Goal: Information Seeking & Learning: Learn about a topic

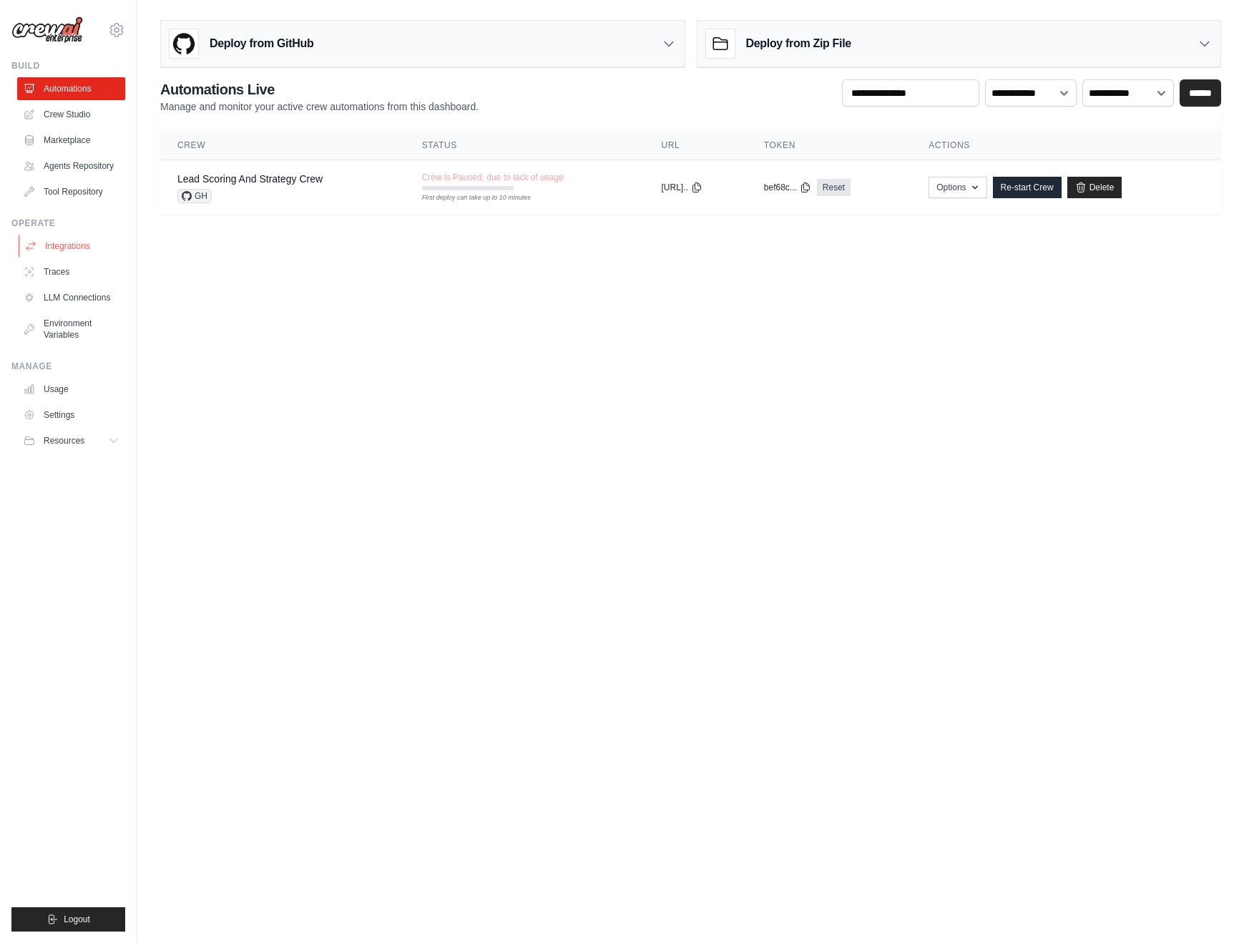
click at [93, 249] on link "Integrations" at bounding box center [73, 246] width 108 height 23
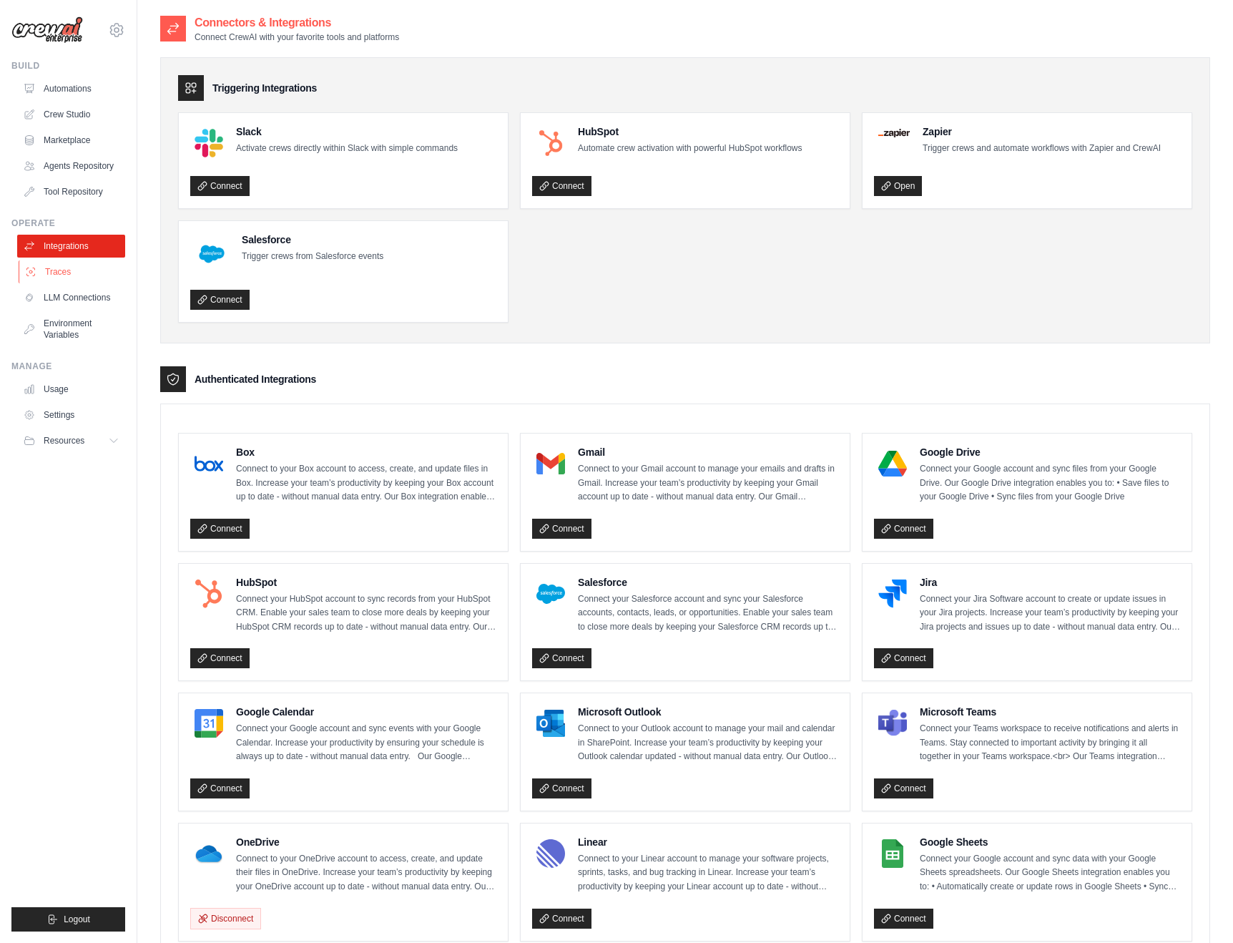
click at [77, 267] on link "Traces" at bounding box center [73, 271] width 108 height 23
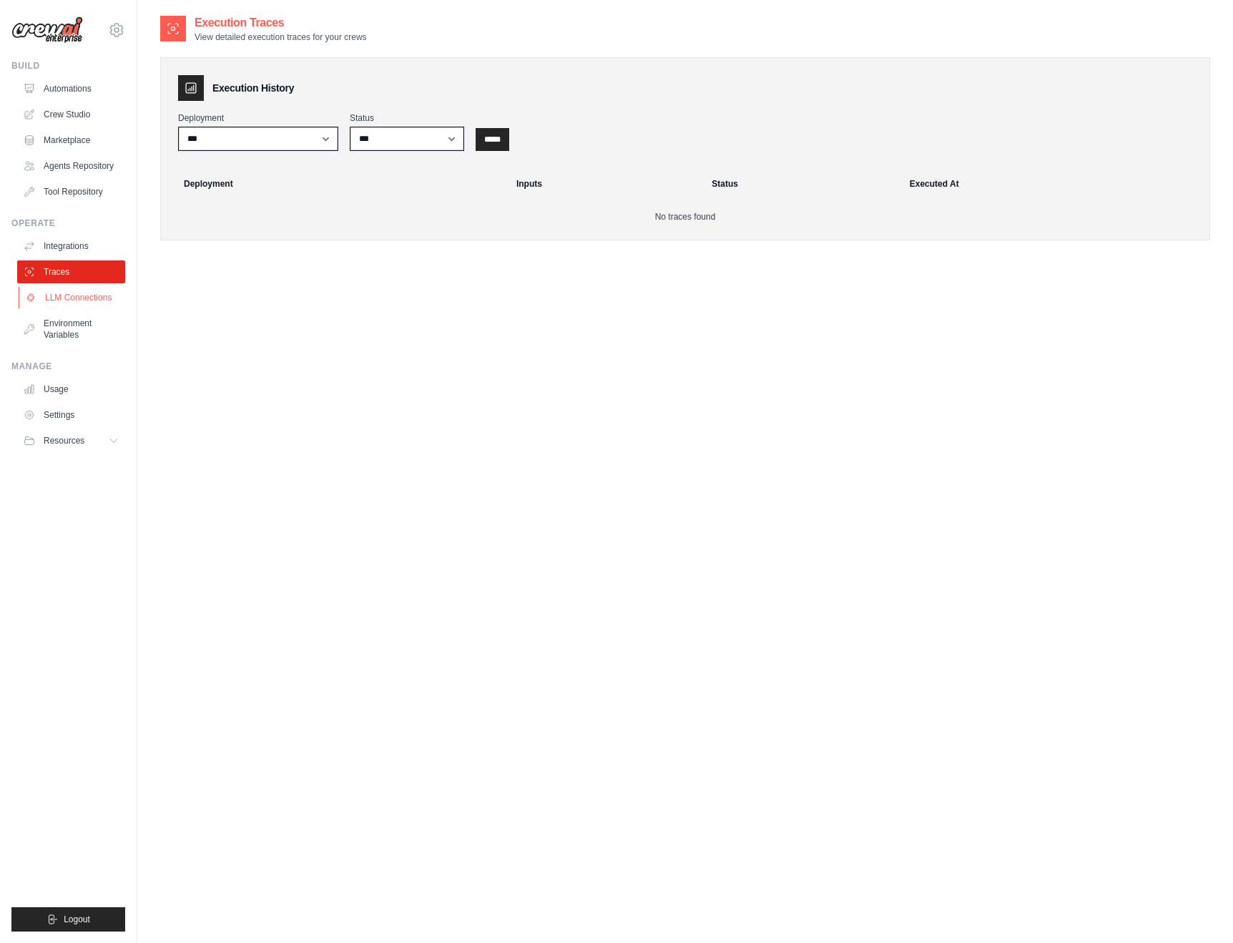
click at [95, 292] on link "LLM Connections" at bounding box center [73, 297] width 108 height 23
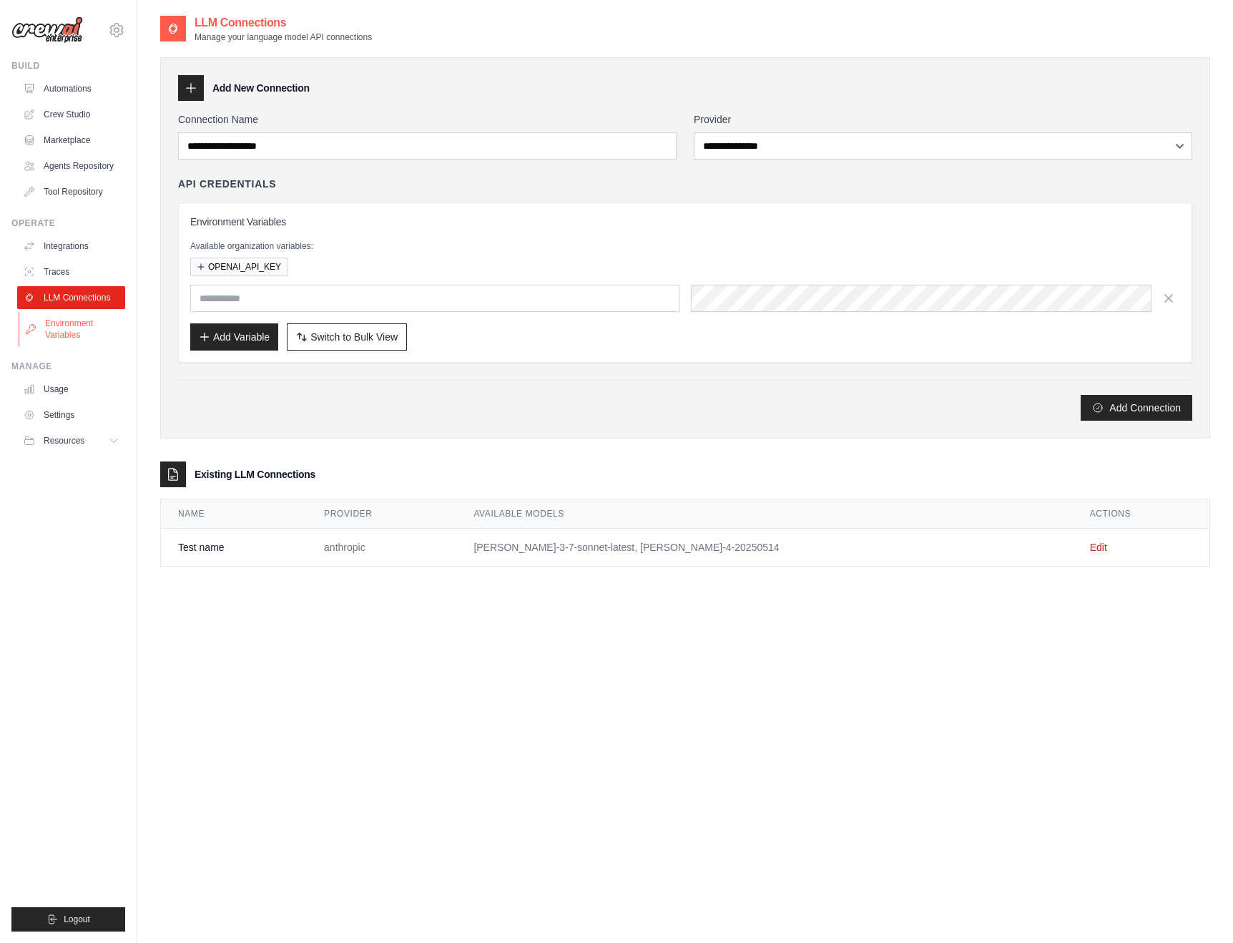
click at [87, 333] on link "Environment Variables" at bounding box center [73, 329] width 108 height 34
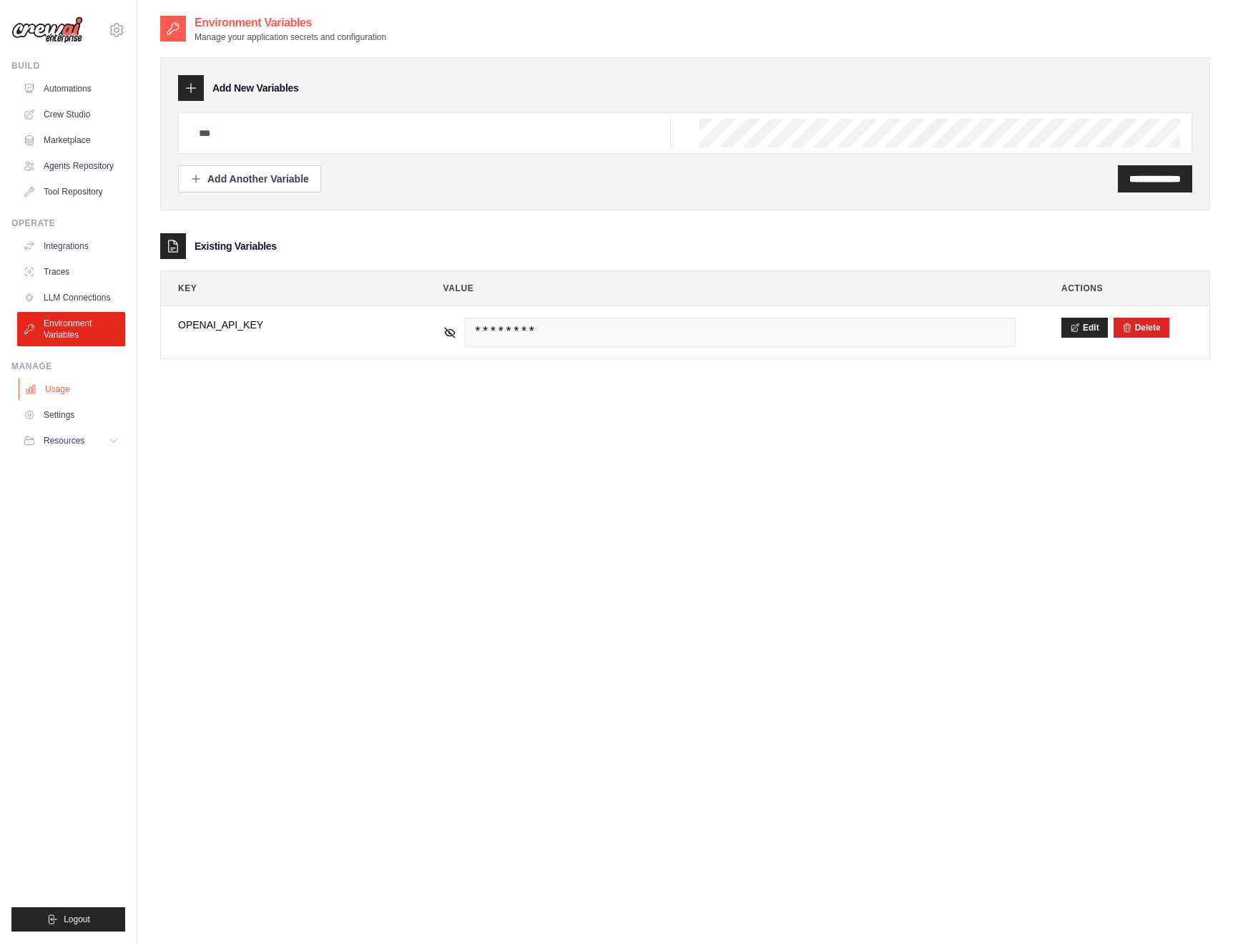
click at [82, 388] on link "Usage" at bounding box center [73, 389] width 108 height 23
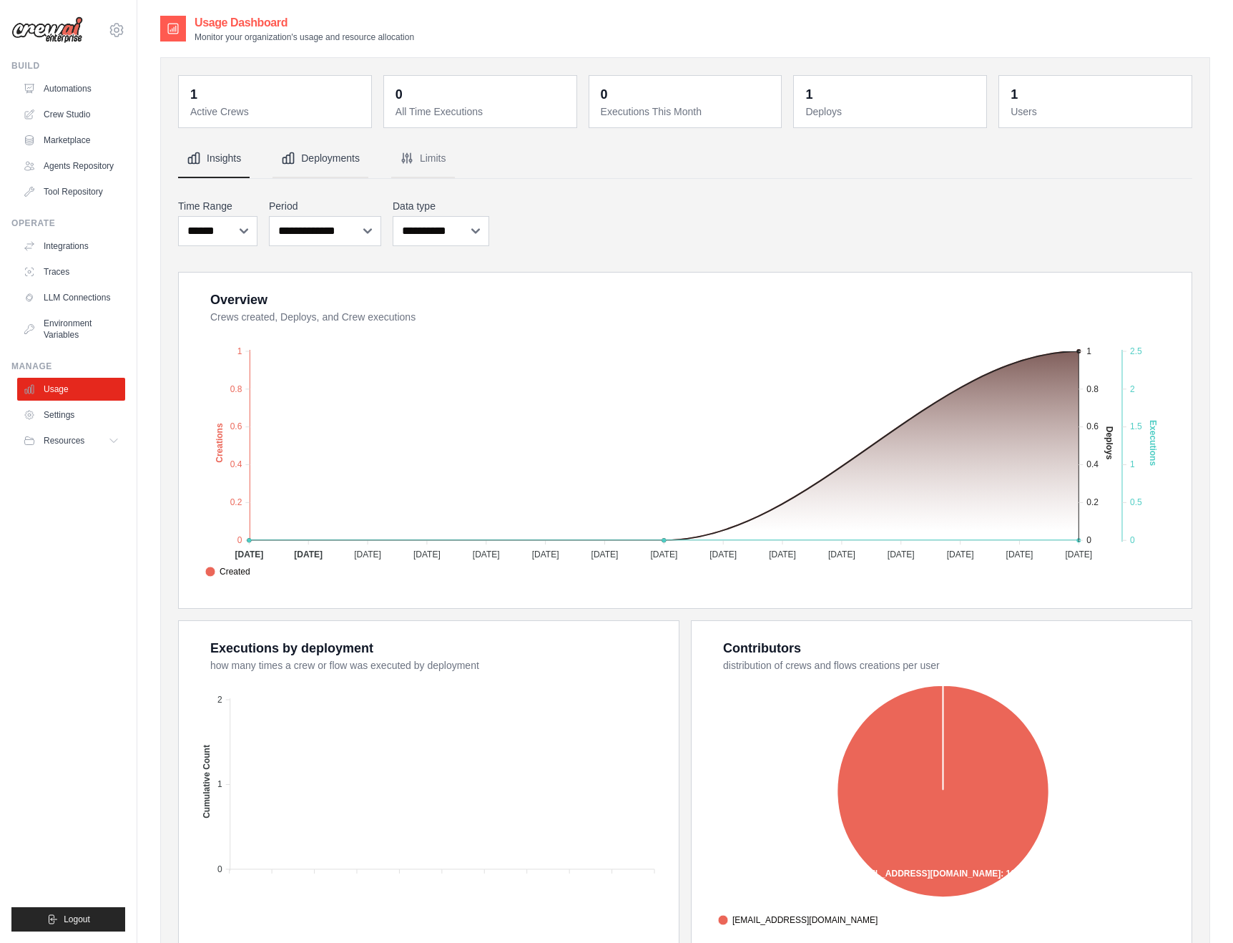
click at [286, 157] on icon "Tabs" at bounding box center [288, 158] width 11 height 11
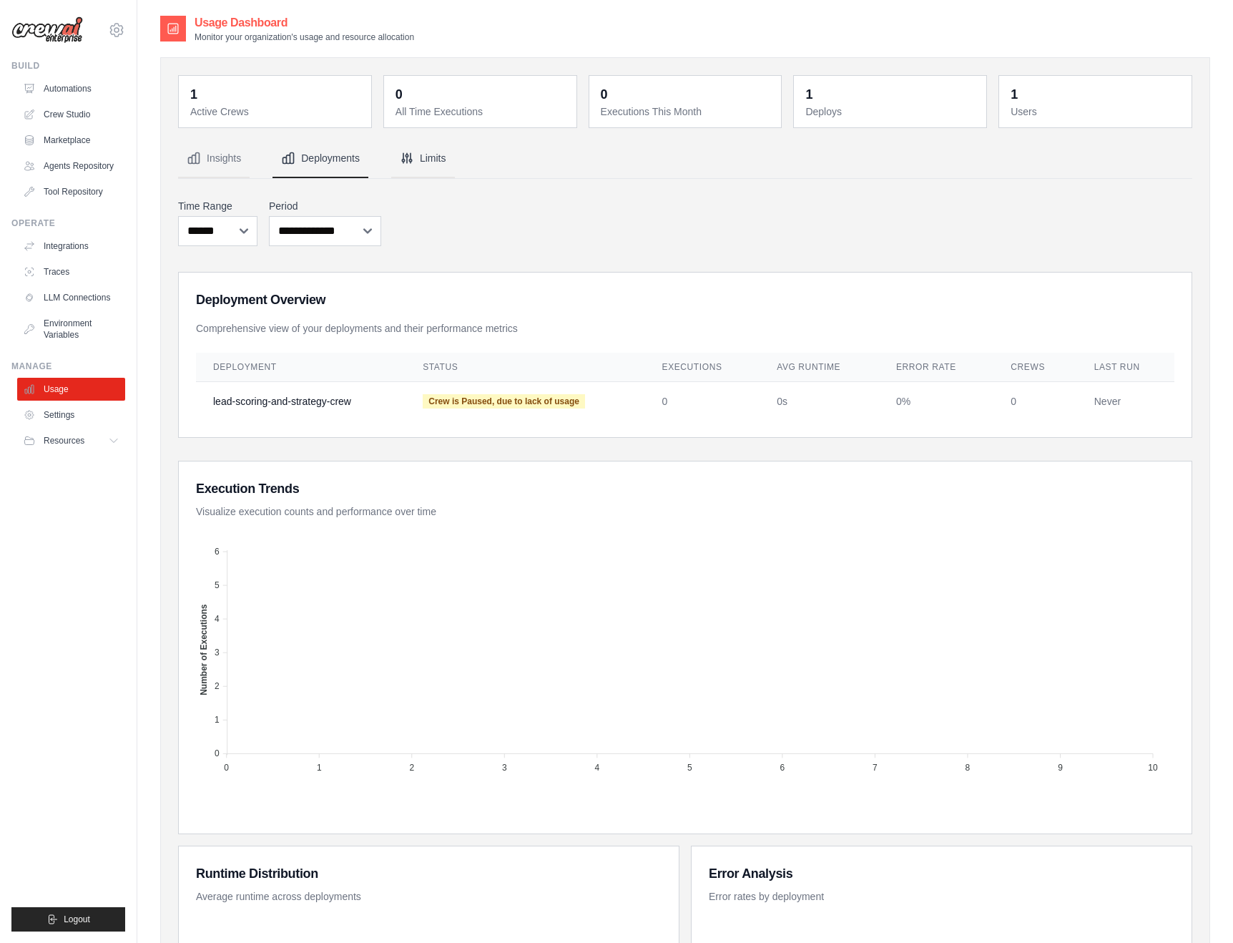
click at [410, 152] on icon "Tabs" at bounding box center [407, 158] width 14 height 14
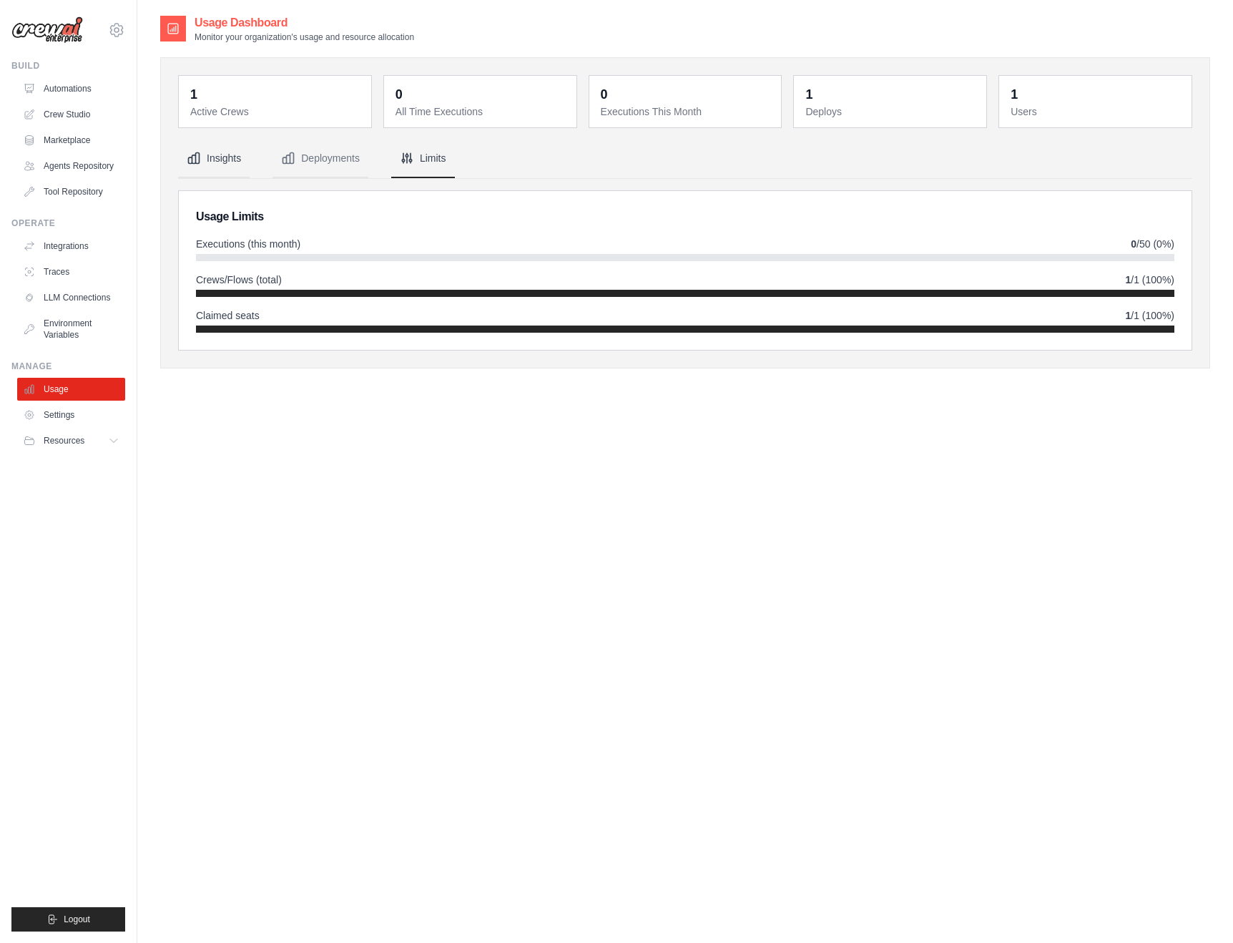
click at [245, 163] on button "Insights" at bounding box center [214, 158] width 72 height 39
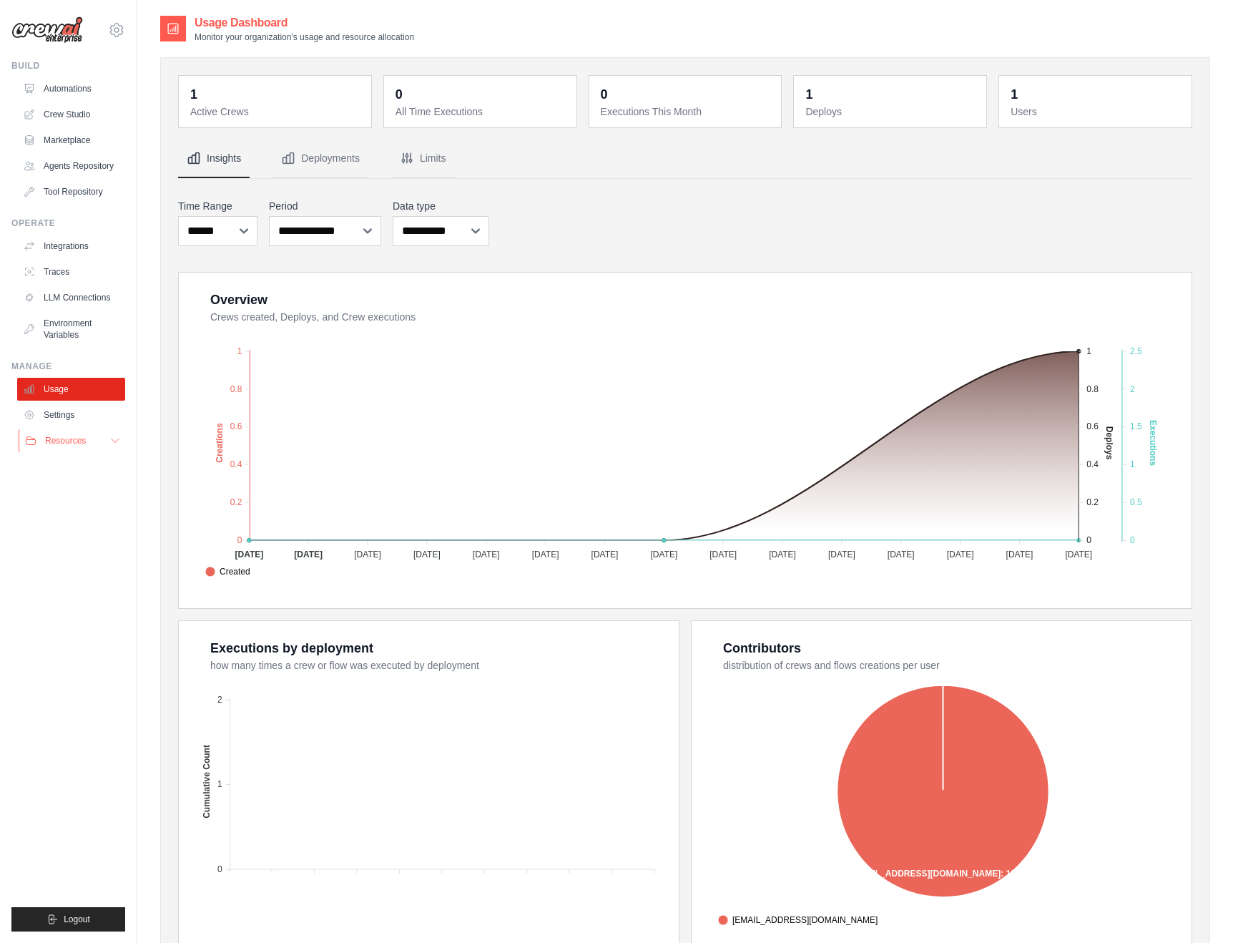
click at [87, 436] on button "Resources" at bounding box center [73, 440] width 108 height 23
click at [97, 468] on span "Documentation" at bounding box center [80, 464] width 58 height 11
click at [104, 137] on link "Marketplace" at bounding box center [73, 140] width 108 height 23
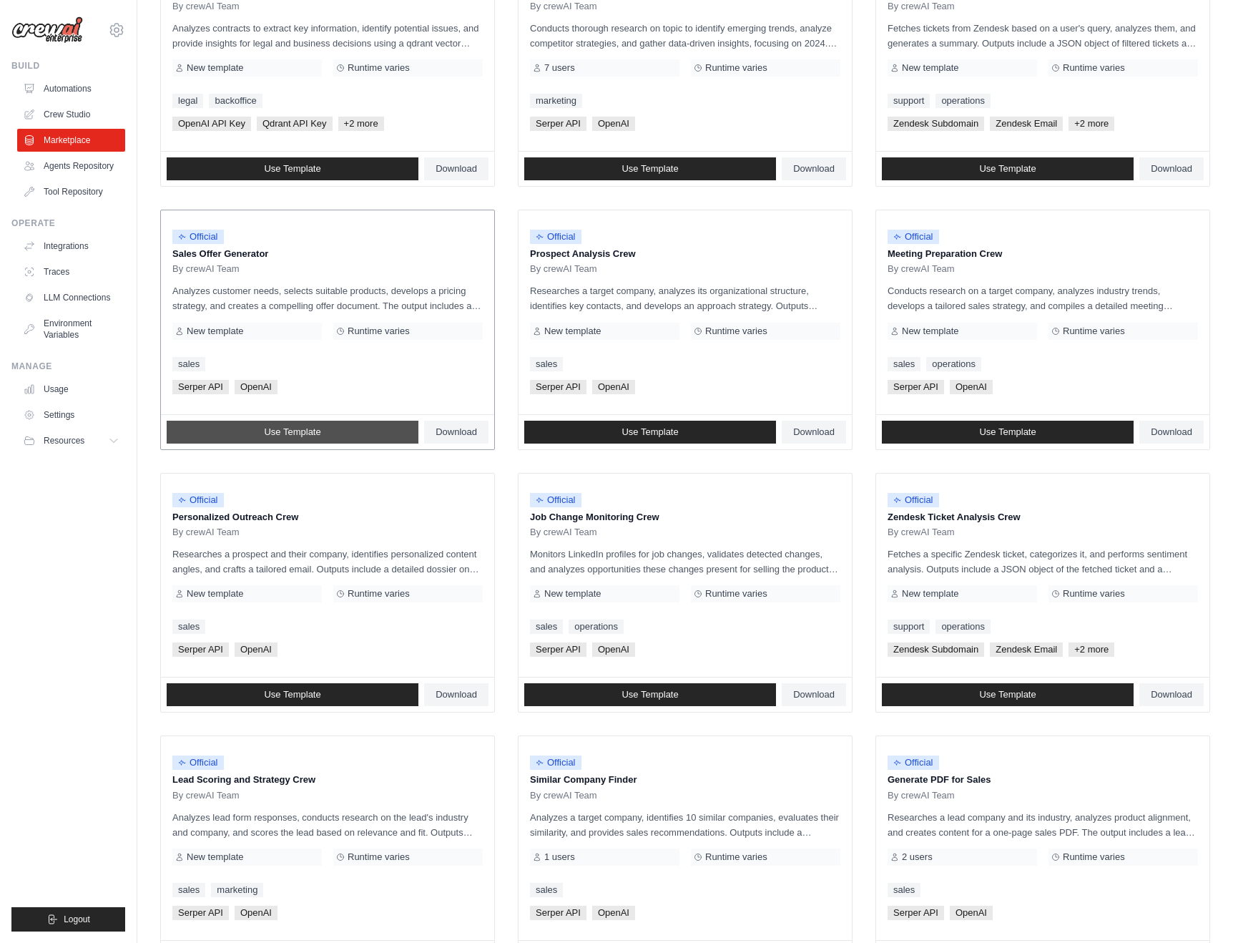
scroll to position [265, 0]
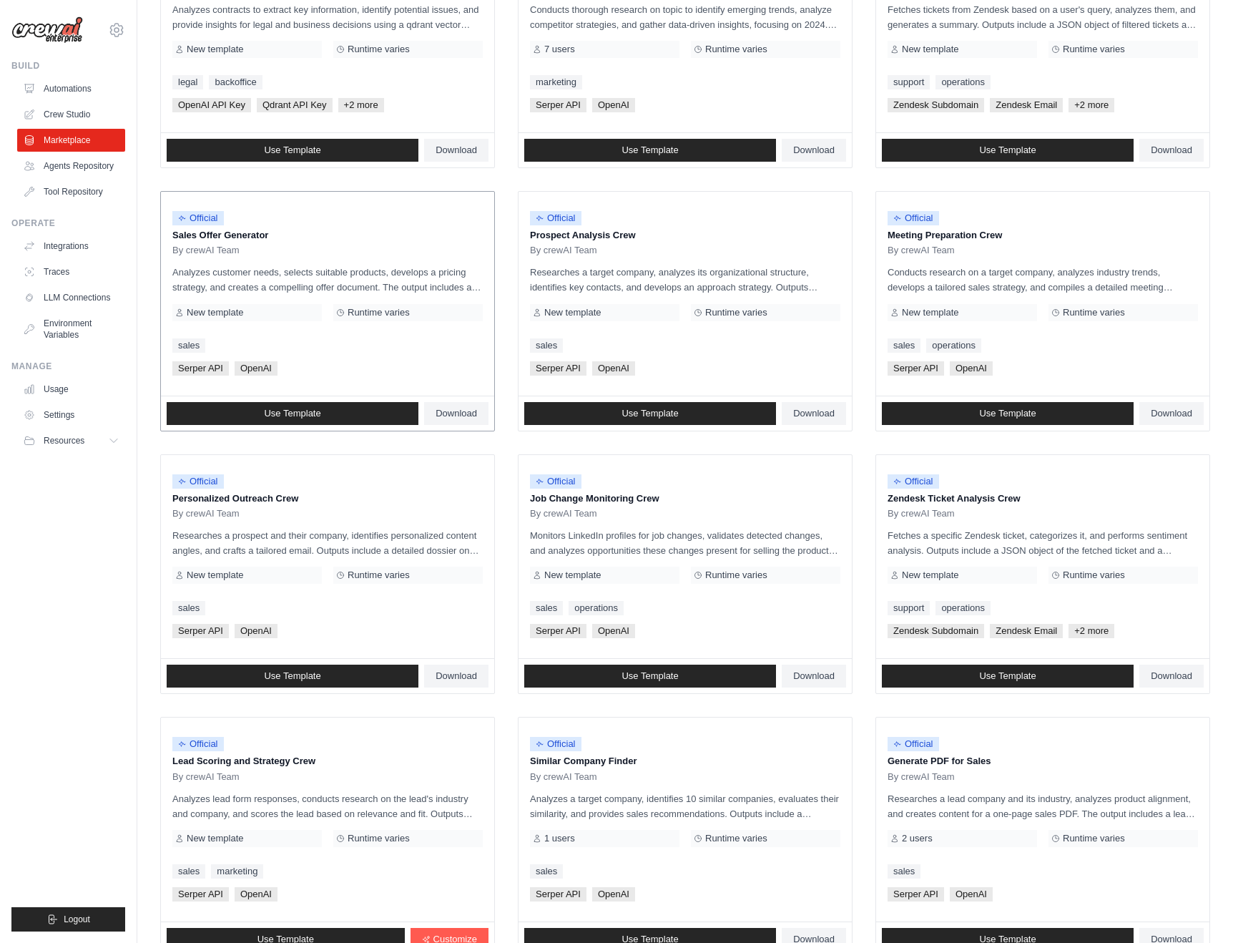
click at [281, 271] on p "Analyzes customer needs, selects suitable products, develops a pricing strategy…" at bounding box center [327, 280] width 310 height 30
drag, startPoint x: 281, startPoint y: 271, endPoint x: 395, endPoint y: 283, distance: 115.1
click at [395, 283] on p "Analyzes customer needs, selects suitable products, develops a pricing strategy…" at bounding box center [327, 280] width 310 height 30
click at [46, 617] on ul "Build Automations Crew Studio Marketplace Agents Repository GitHub" at bounding box center [68, 495] width 114 height 871
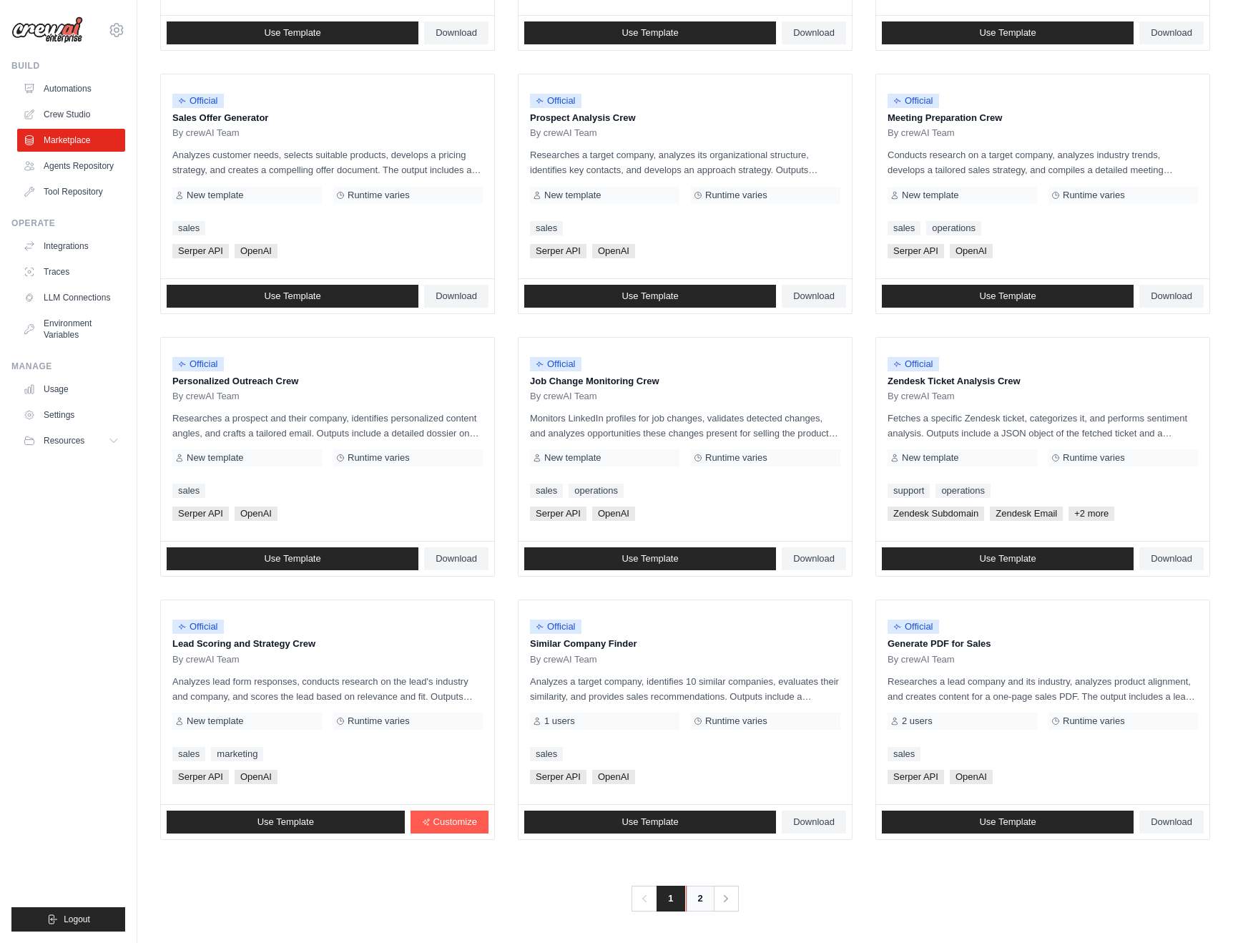
click at [700, 895] on link "2" at bounding box center [700, 898] width 29 height 26
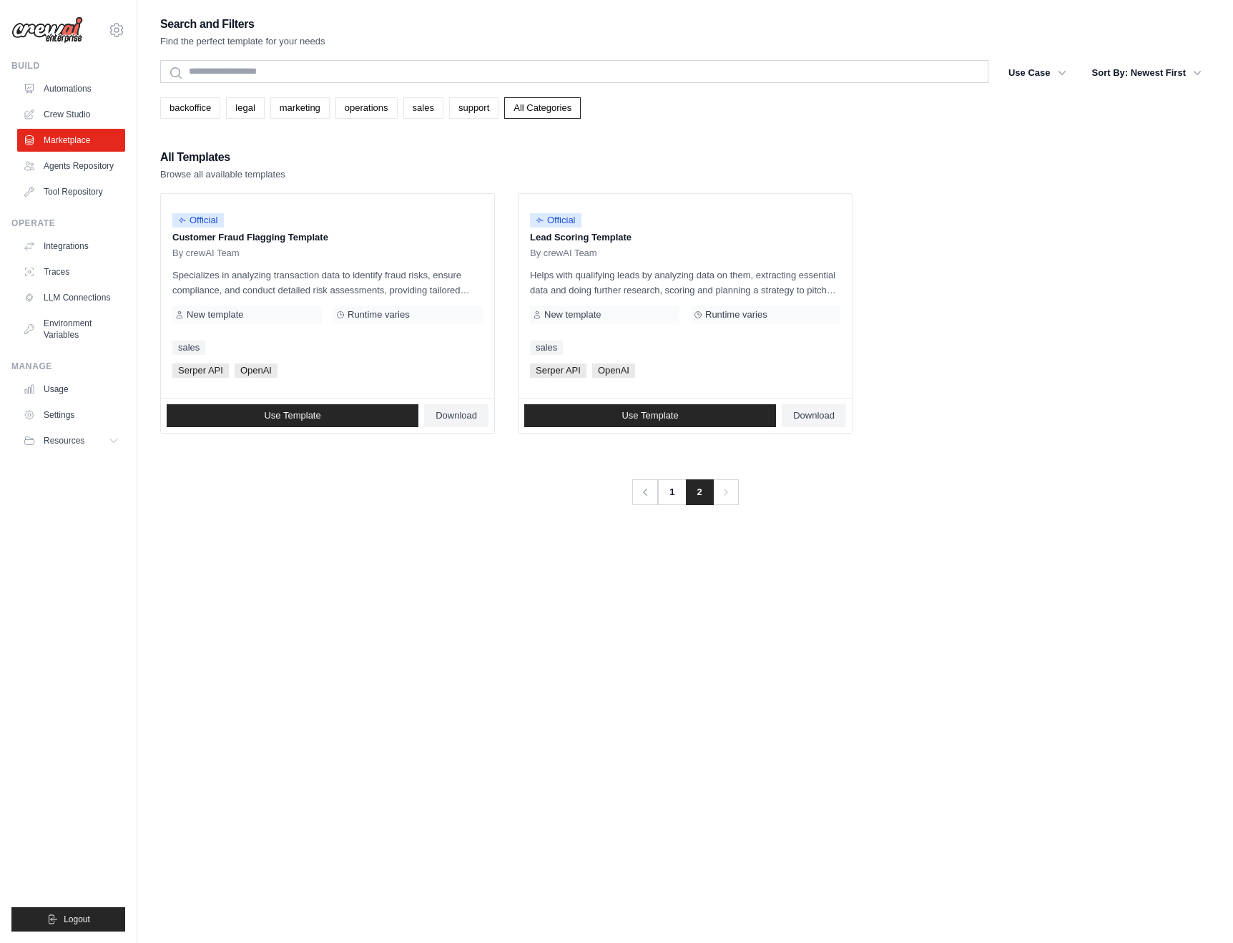
scroll to position [383, 0]
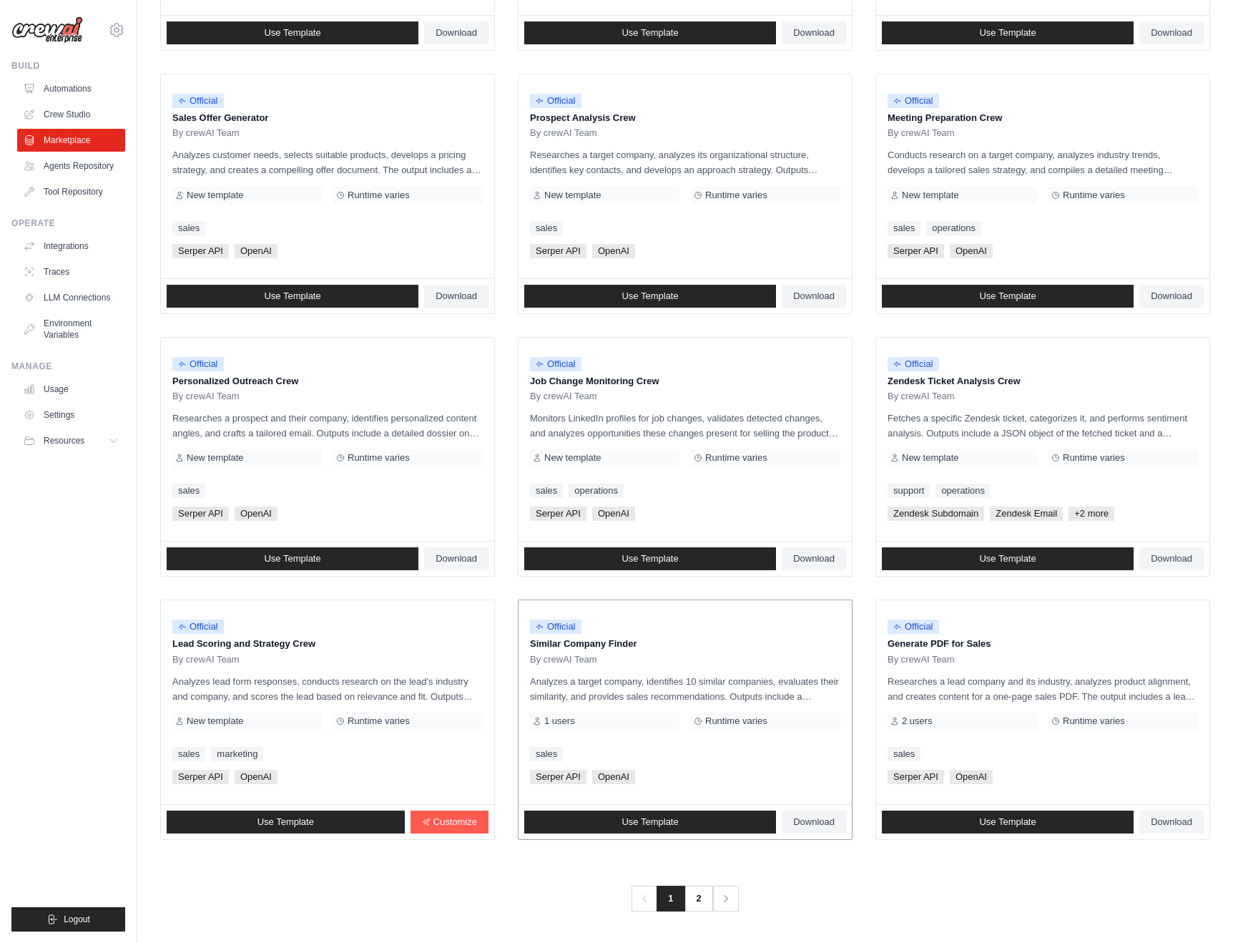
drag, startPoint x: 628, startPoint y: 644, endPoint x: 541, endPoint y: 629, distance: 87.8
click at [541, 629] on div "Official Similar Company Finder By crewAI Team" at bounding box center [685, 638] width 310 height 54
click at [549, 624] on span "Official" at bounding box center [555, 626] width 51 height 14
drag, startPoint x: 548, startPoint y: 624, endPoint x: 716, endPoint y: 646, distance: 168.8
click at [716, 646] on div "Official Similar Company Finder By crewAI Team" at bounding box center [685, 638] width 310 height 54
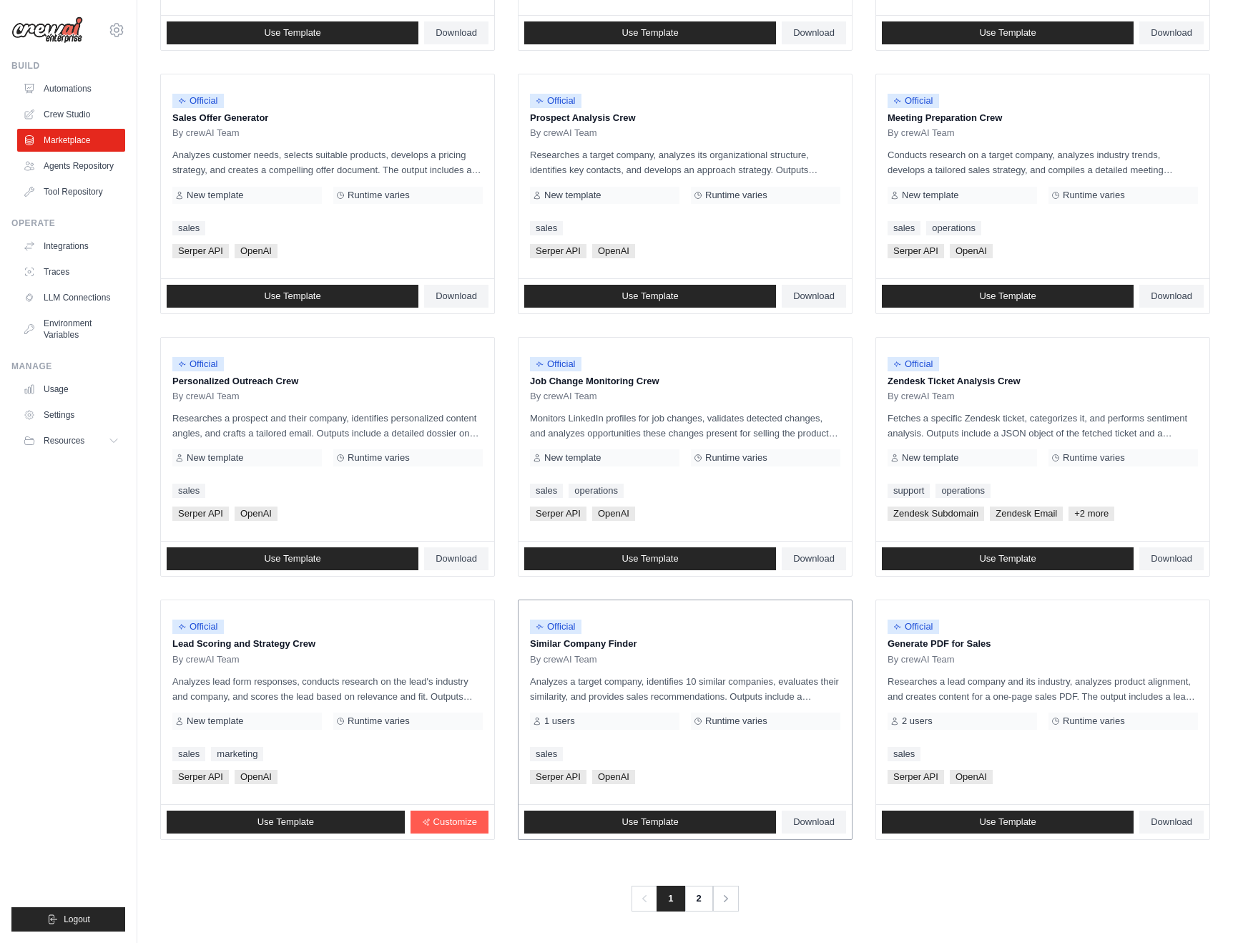
click at [716, 646] on p "Similar Company Finder" at bounding box center [685, 643] width 310 height 14
drag, startPoint x: 995, startPoint y: 641, endPoint x: 884, endPoint y: 631, distance: 111.3
click at [884, 631] on div "Official Generate PDF for Sales By crewAI Team Researches a lead company and it…" at bounding box center [1042, 702] width 333 height 204
click at [915, 642] on p "Generate PDF for Sales" at bounding box center [1042, 643] width 310 height 14
drag, startPoint x: 915, startPoint y: 642, endPoint x: 975, endPoint y: 649, distance: 59.8
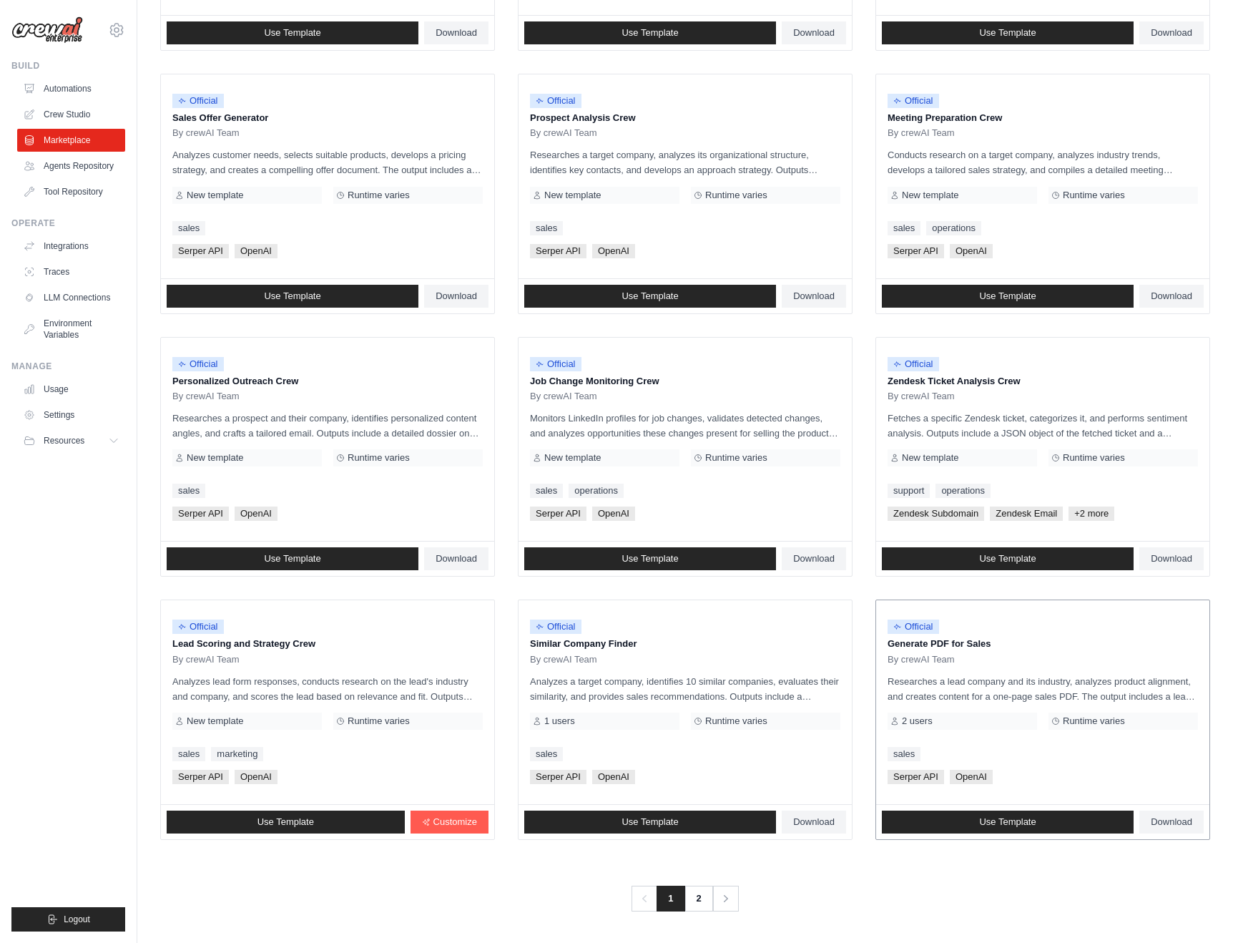
click at [975, 649] on p "Generate PDF for Sales" at bounding box center [1042, 643] width 310 height 14
click at [976, 646] on p "Generate PDF for Sales" at bounding box center [1042, 643] width 310 height 14
drag, startPoint x: 976, startPoint y: 646, endPoint x: 905, endPoint y: 631, distance: 72.4
click at [890, 638] on p "Generate PDF for Sales" at bounding box center [1042, 643] width 310 height 14
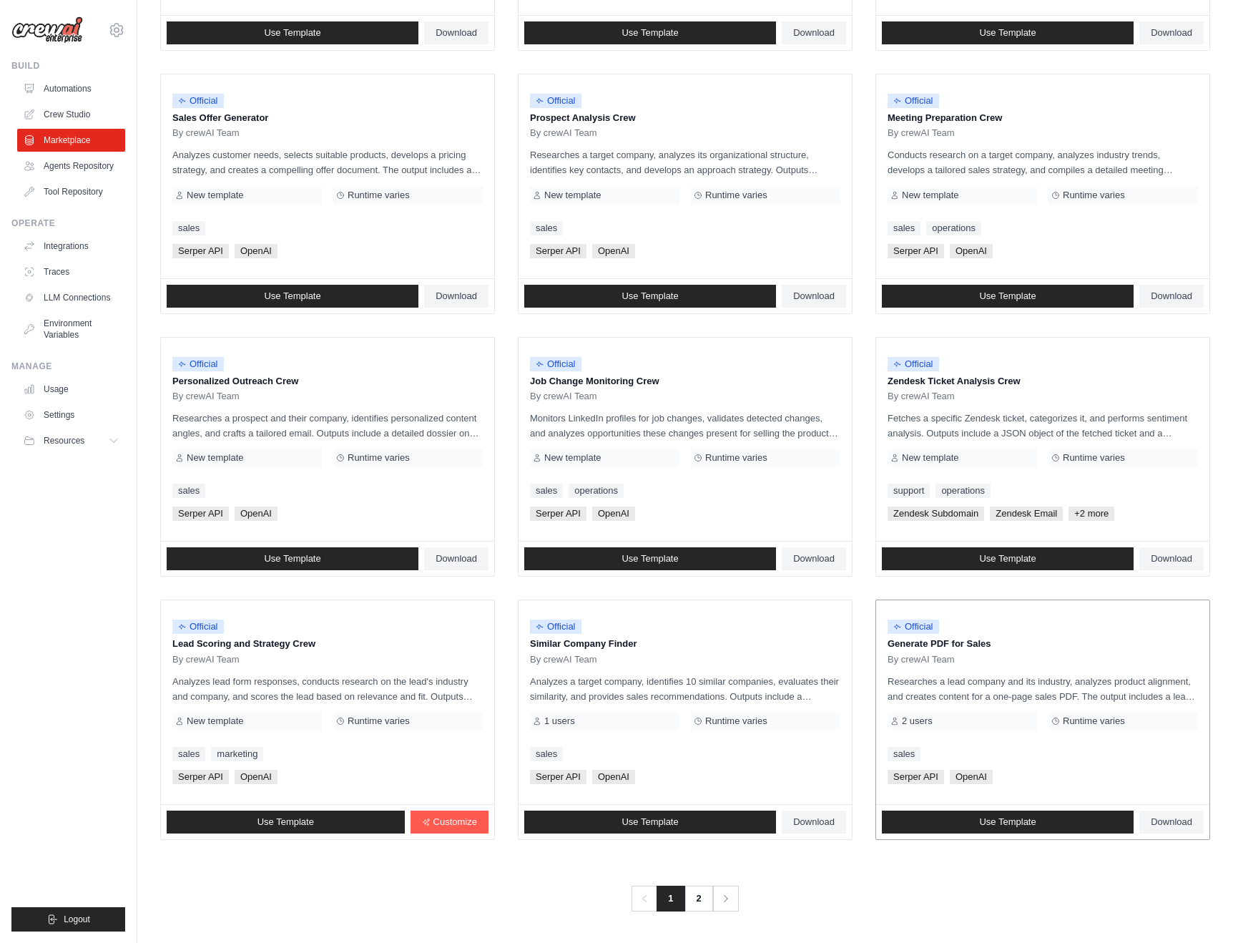
click at [916, 628] on span "Official" at bounding box center [912, 626] width 51 height 14
drag, startPoint x: 989, startPoint y: 678, endPoint x: 1096, endPoint y: 682, distance: 107.3
click at [1096, 682] on p "Researches a lead company and its industry, analyzes product alignment, and cre…" at bounding box center [1042, 689] width 310 height 30
click at [985, 822] on span "Use Template" at bounding box center [1007, 821] width 56 height 11
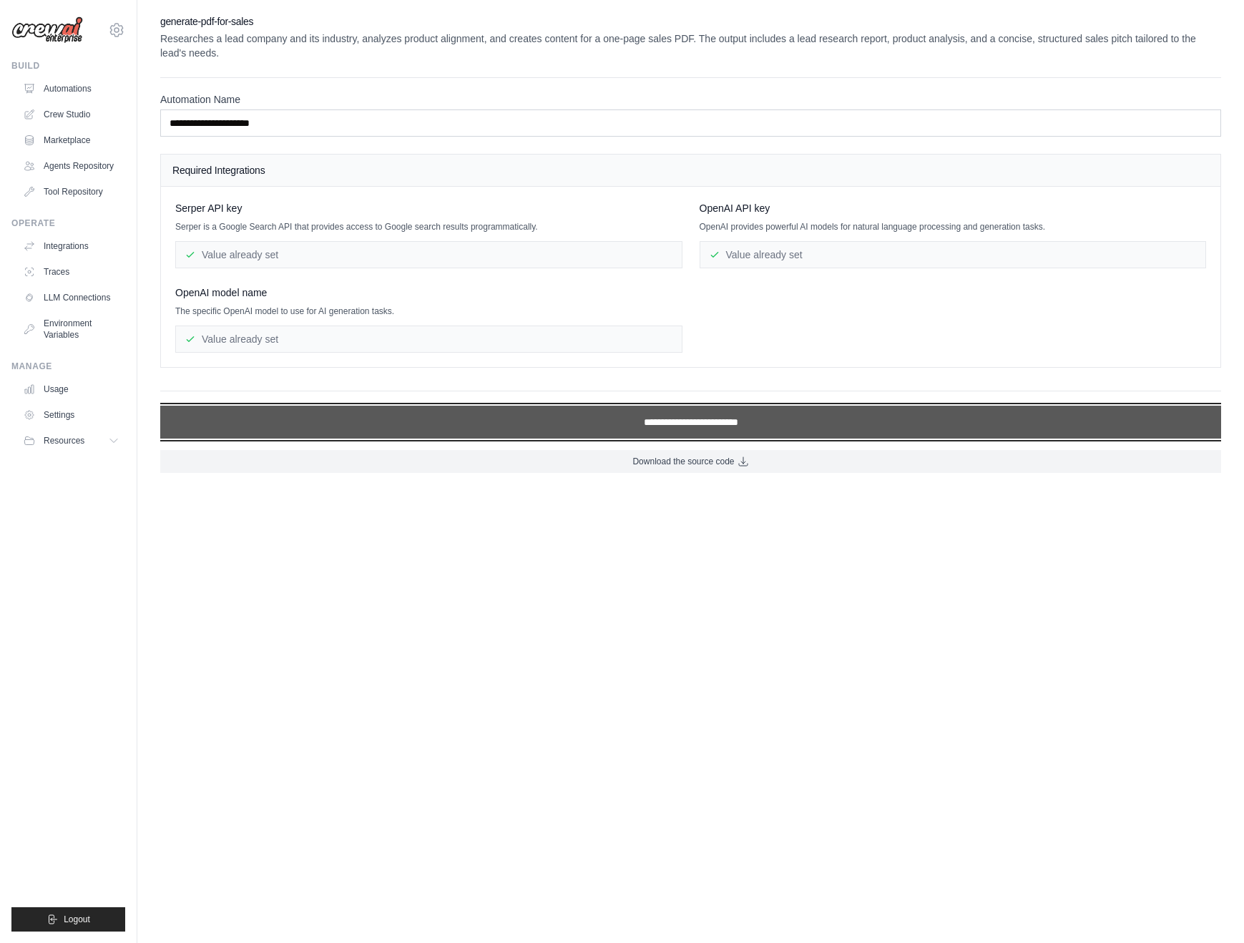
click at [599, 420] on input "**********" at bounding box center [690, 421] width 1061 height 33
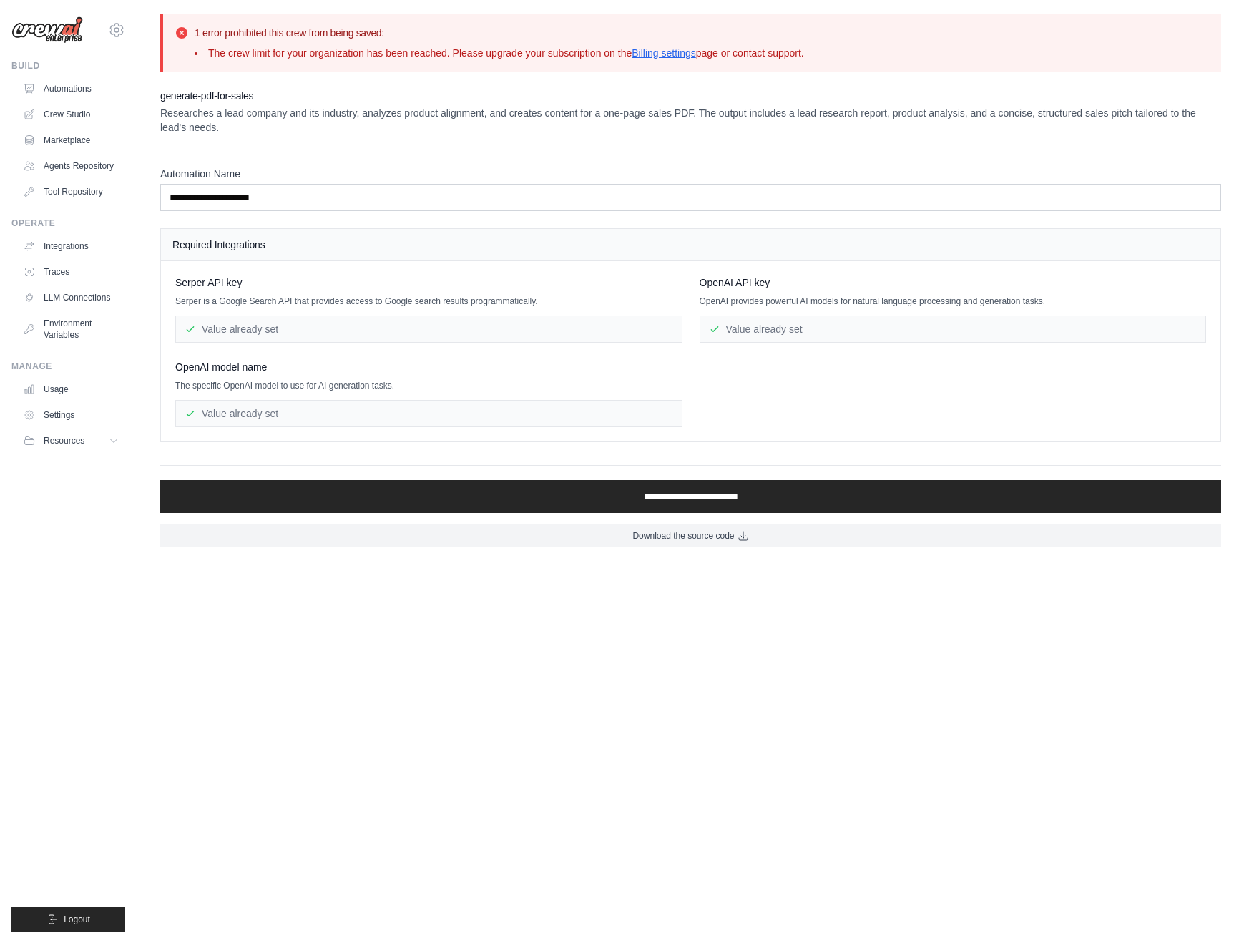
click at [90, 74] on div "Build Automations Crew Studio Marketplace Agents Repository" at bounding box center [68, 131] width 114 height 143
click at [83, 115] on link "Crew Studio" at bounding box center [73, 114] width 108 height 23
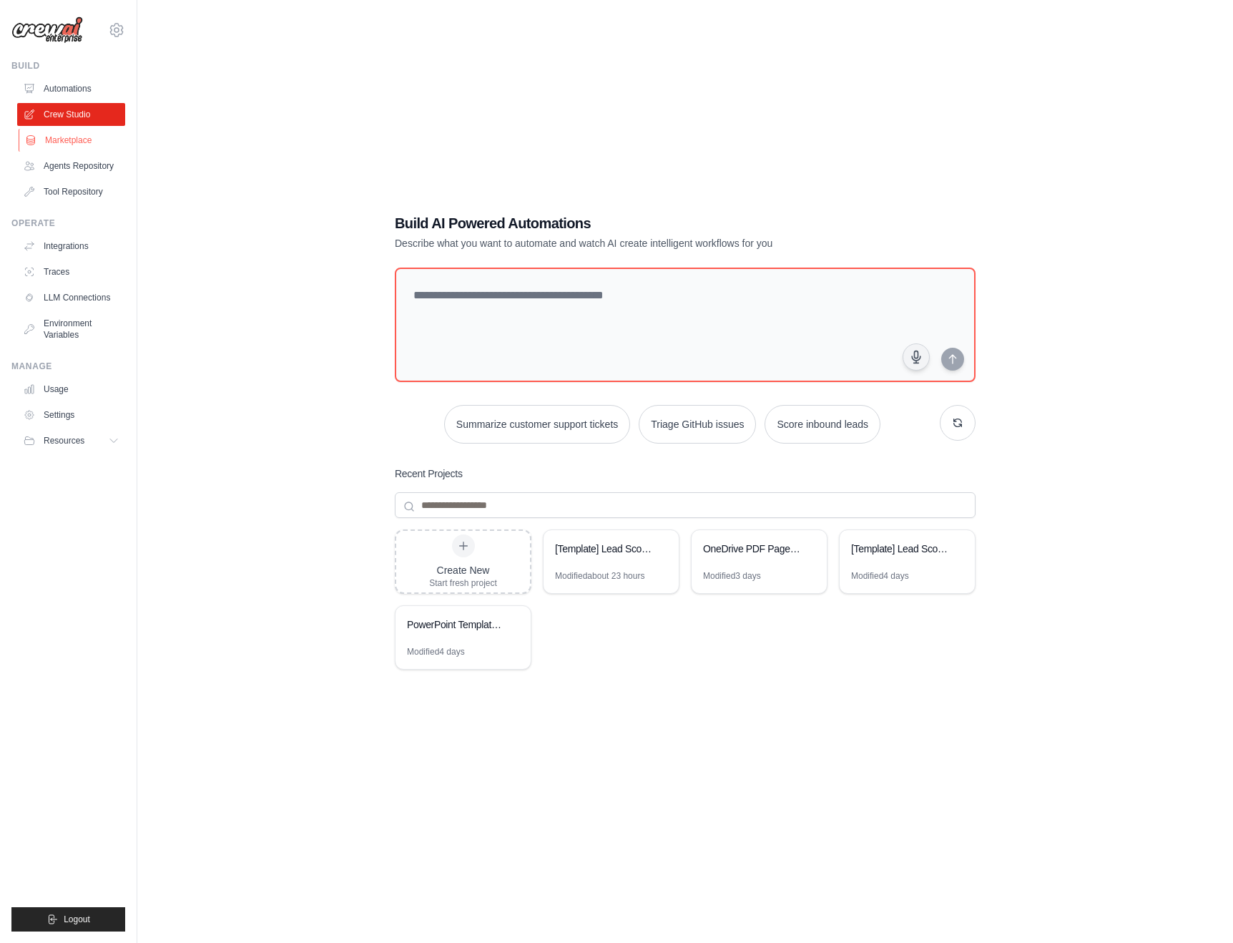
click at [79, 142] on link "Marketplace" at bounding box center [73, 140] width 108 height 23
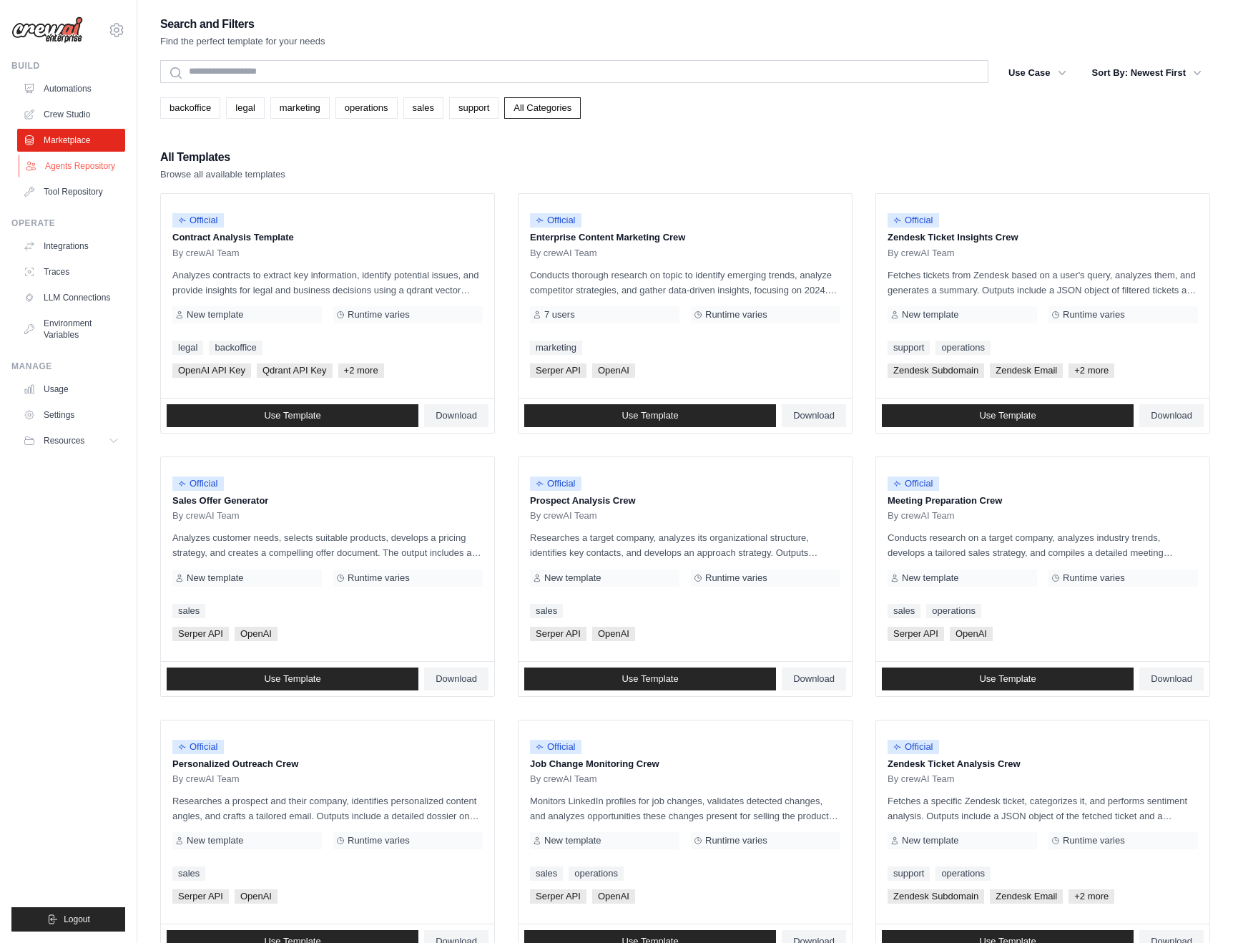
click at [81, 168] on link "Agents Repository" at bounding box center [73, 165] width 108 height 23
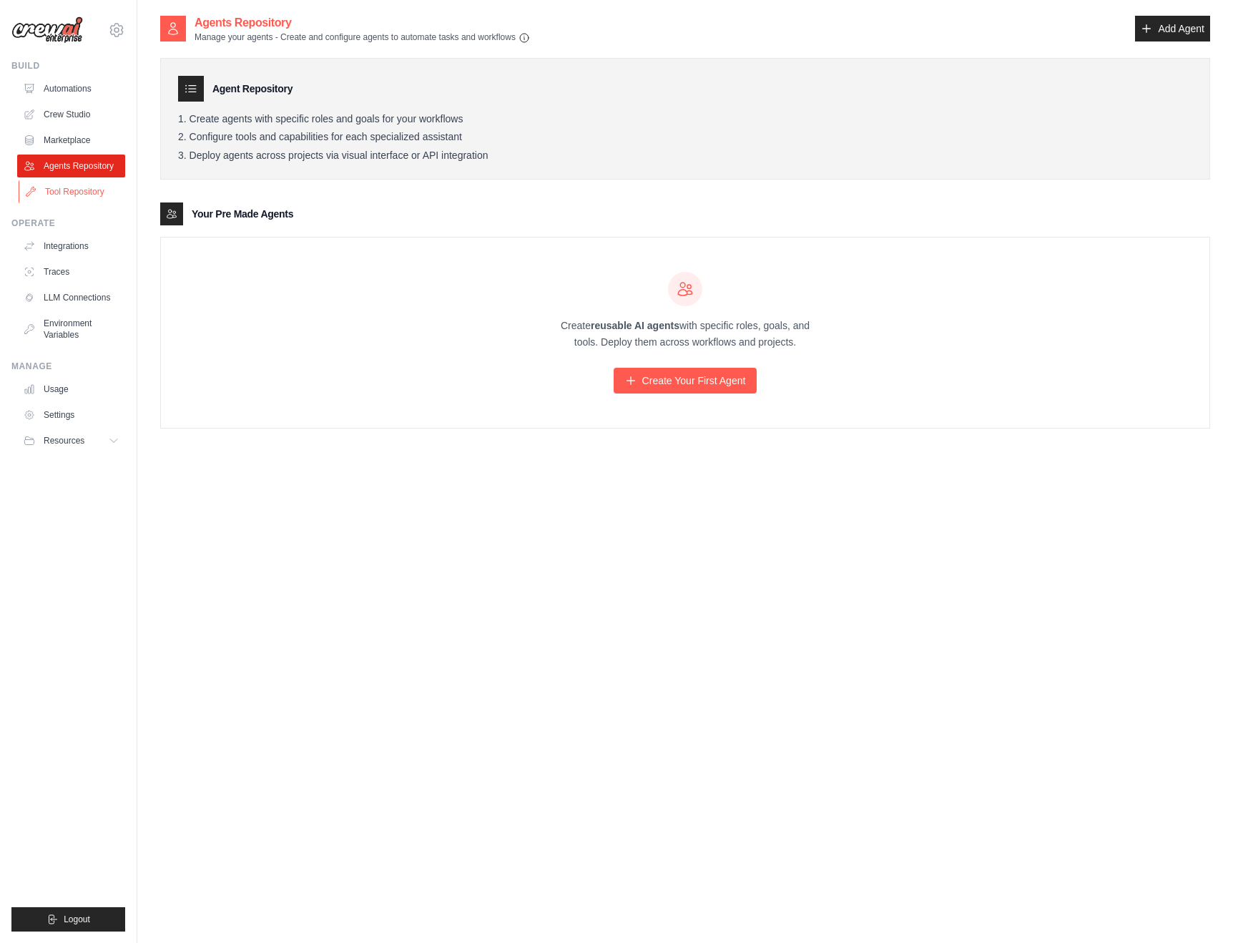
click at [92, 189] on link "Tool Repository" at bounding box center [73, 191] width 108 height 23
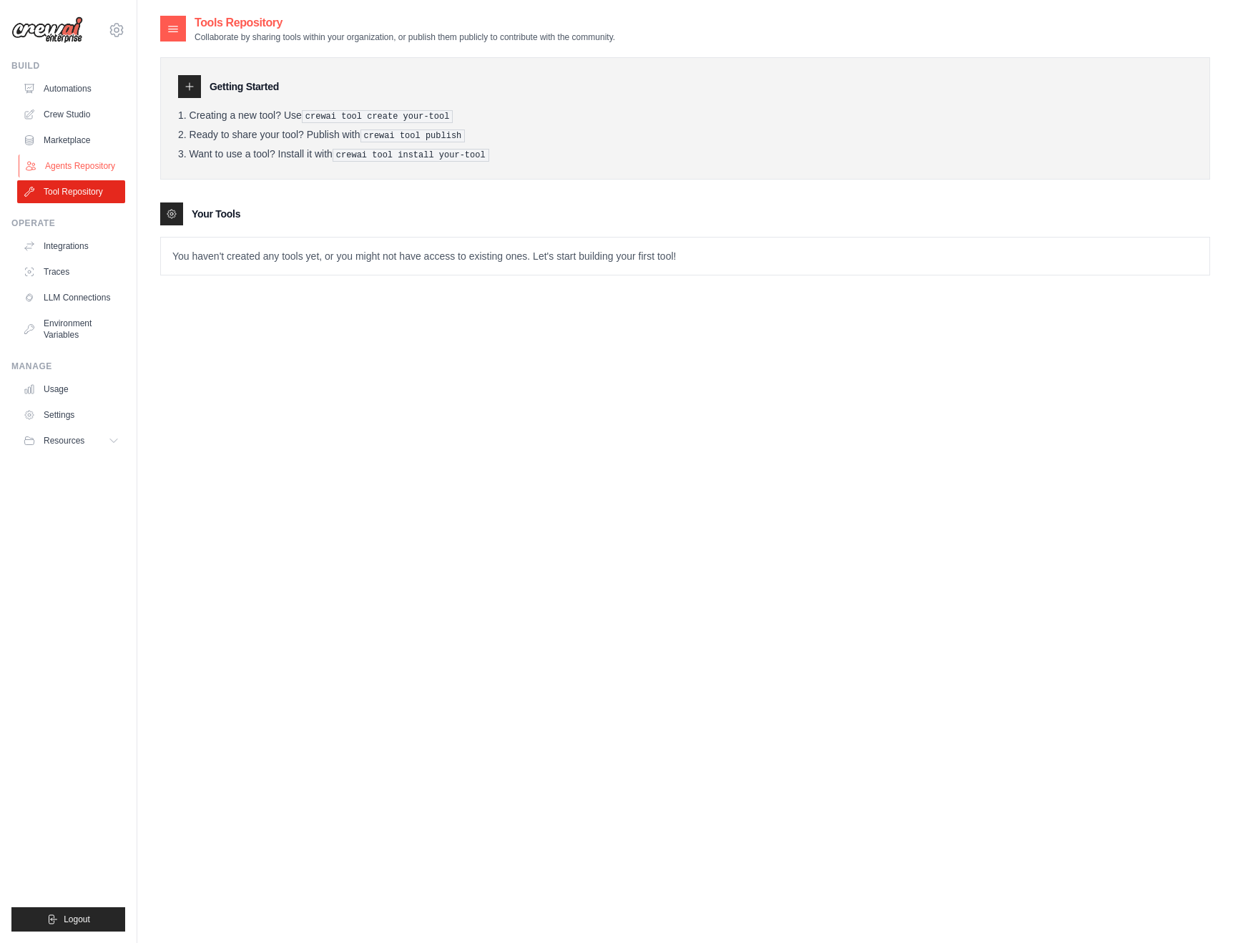
click at [82, 168] on link "Agents Repository" at bounding box center [73, 165] width 108 height 23
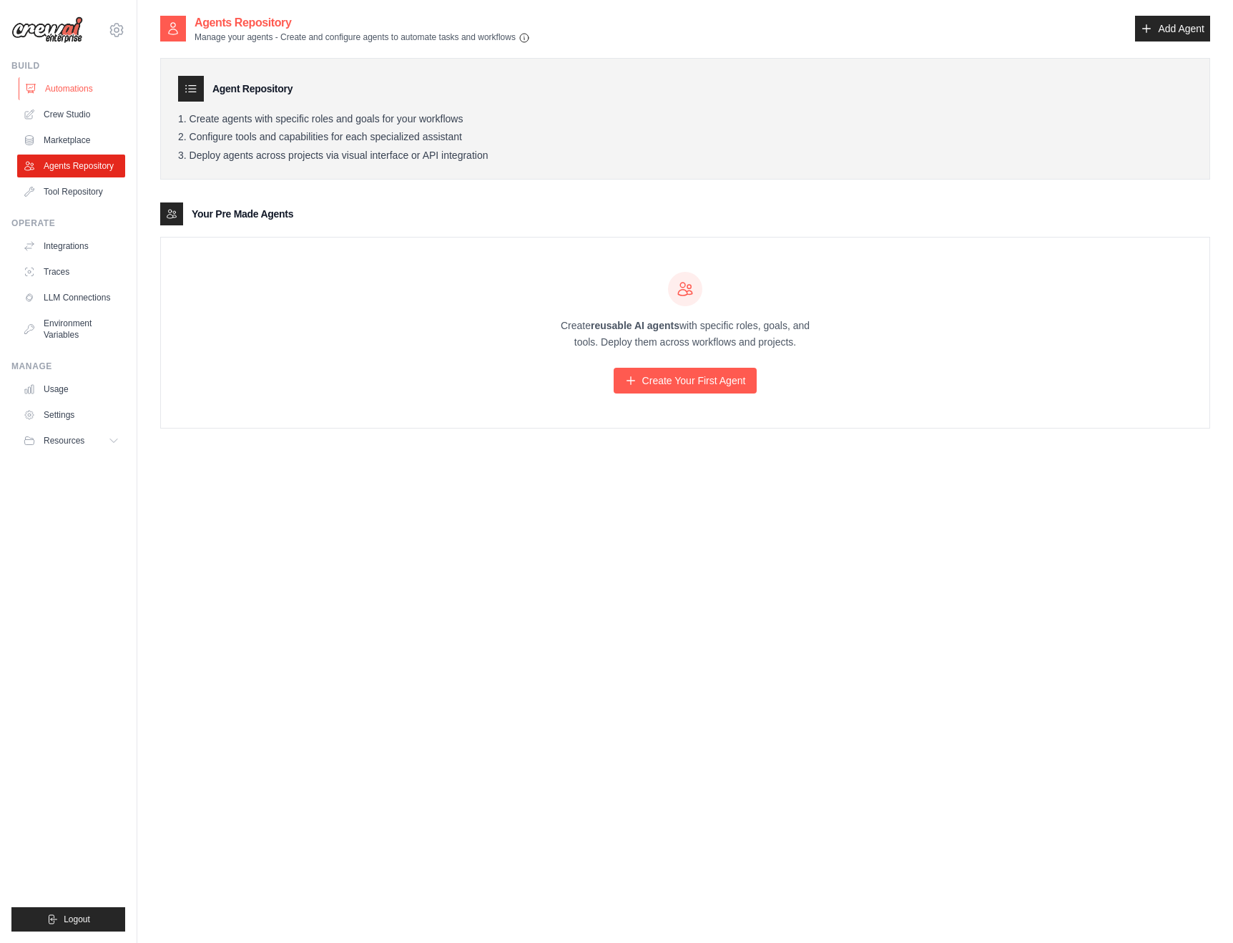
click at [91, 89] on link "Automations" at bounding box center [73, 88] width 108 height 23
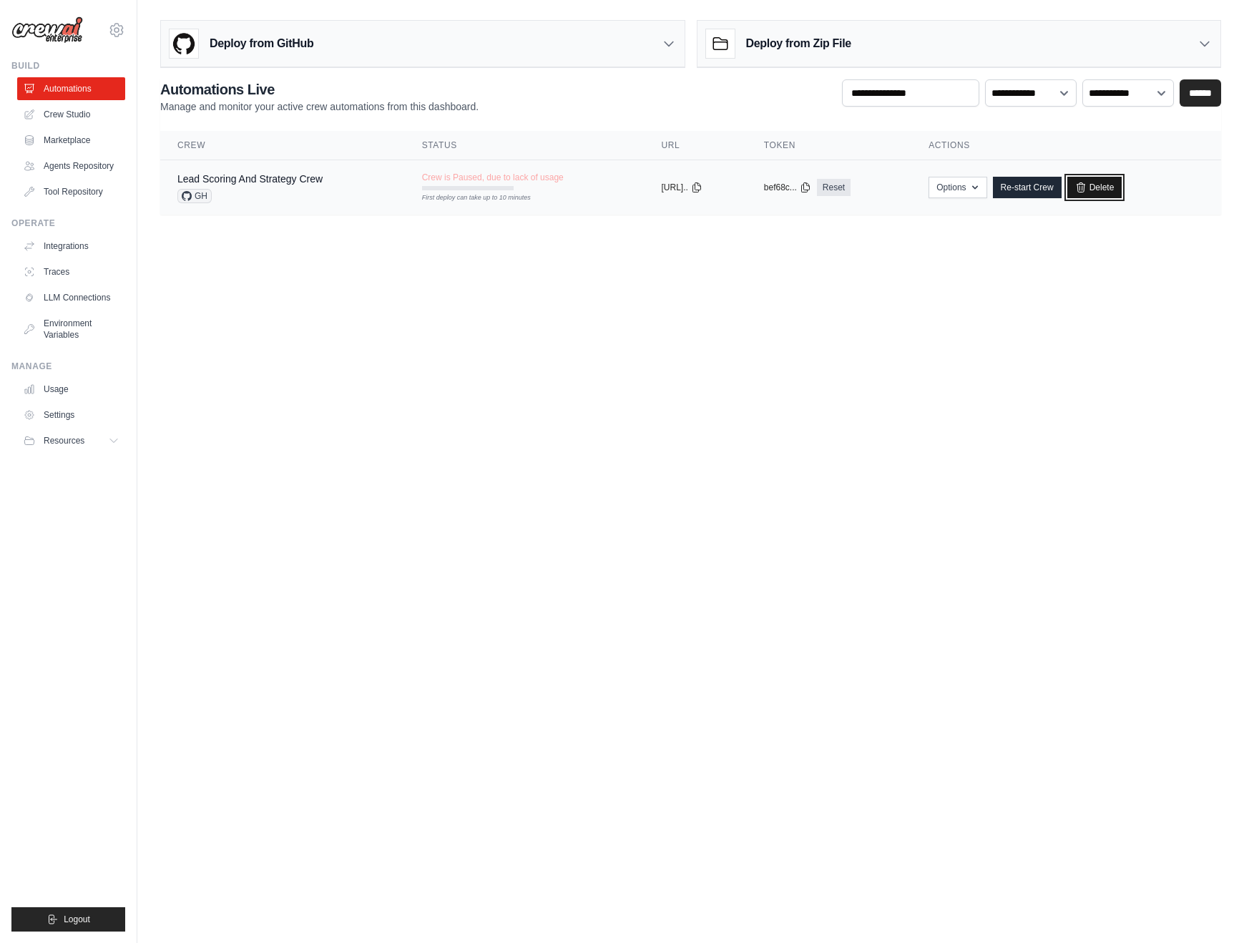
click at [1118, 193] on link "Delete" at bounding box center [1094, 187] width 55 height 21
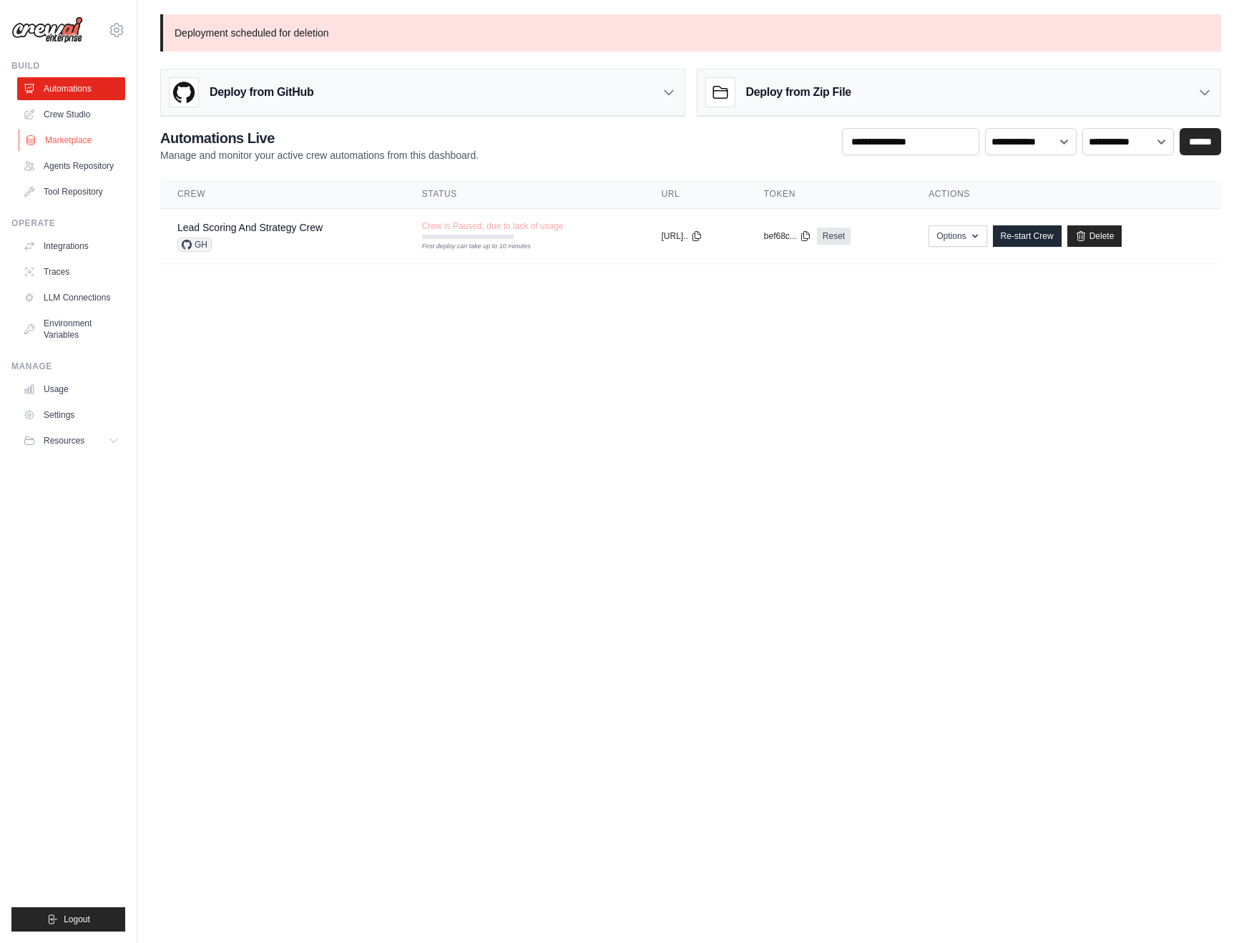
click at [92, 140] on link "Marketplace" at bounding box center [73, 140] width 108 height 23
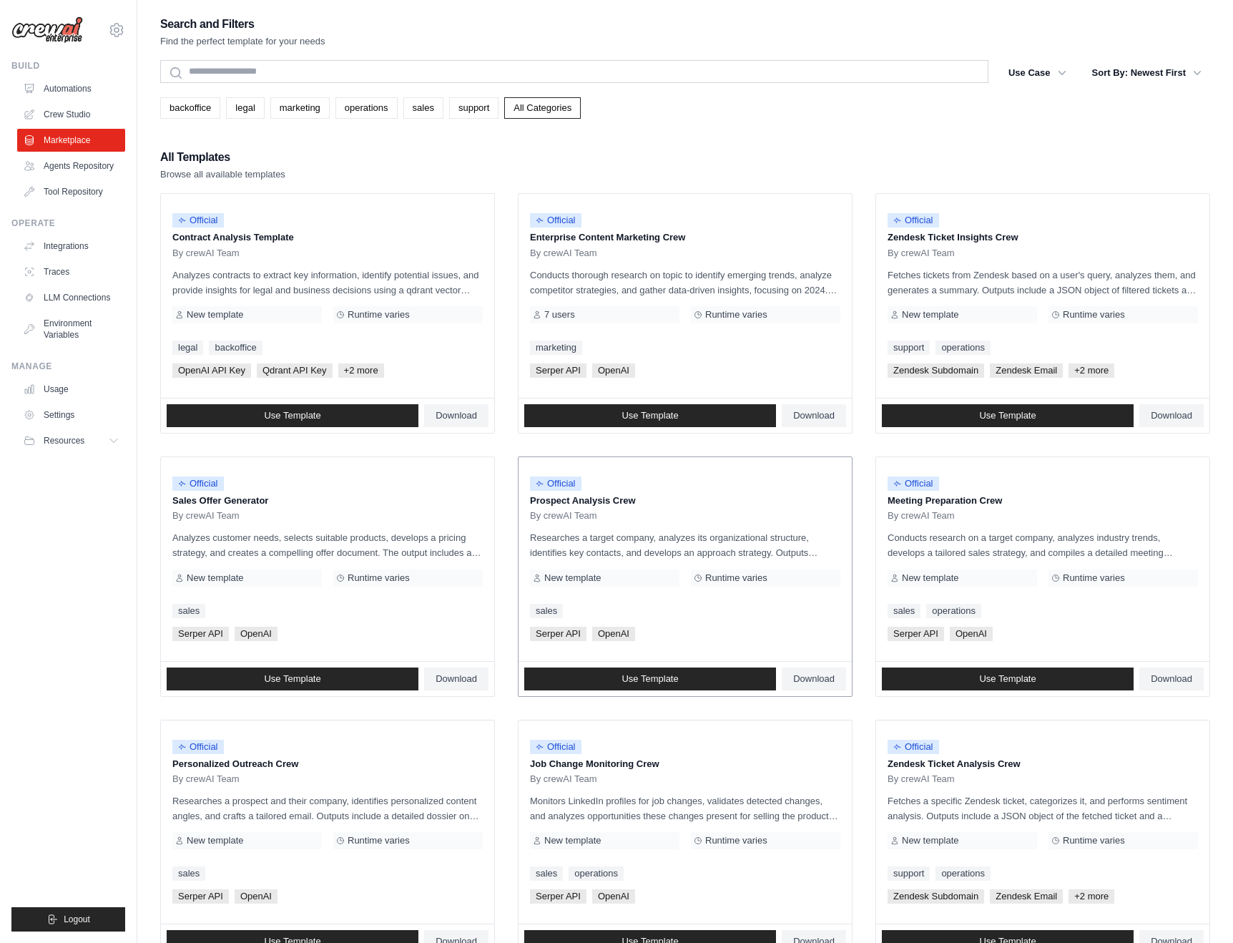
scroll to position [383, 0]
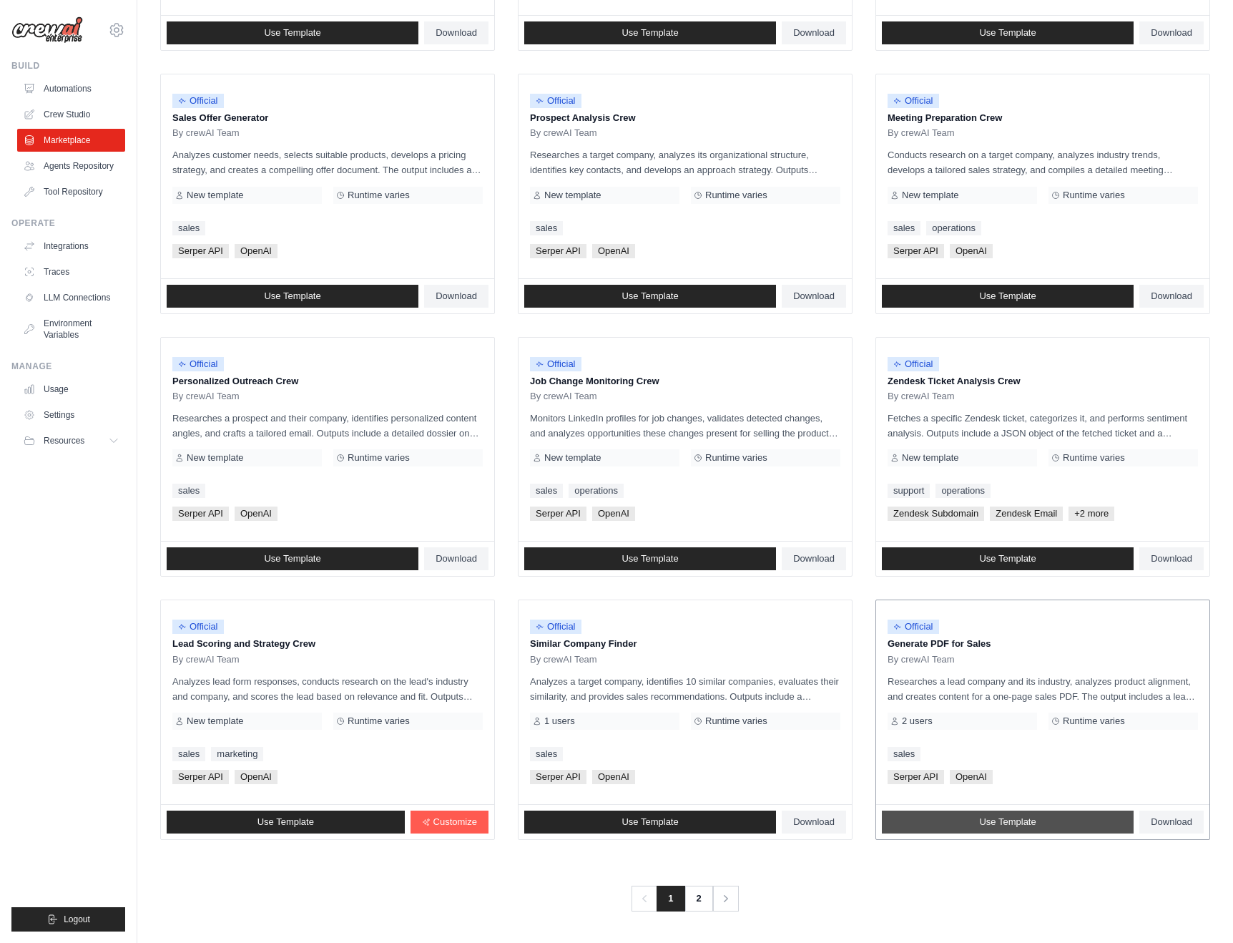
click at [983, 820] on span "Use Template" at bounding box center [1007, 821] width 56 height 11
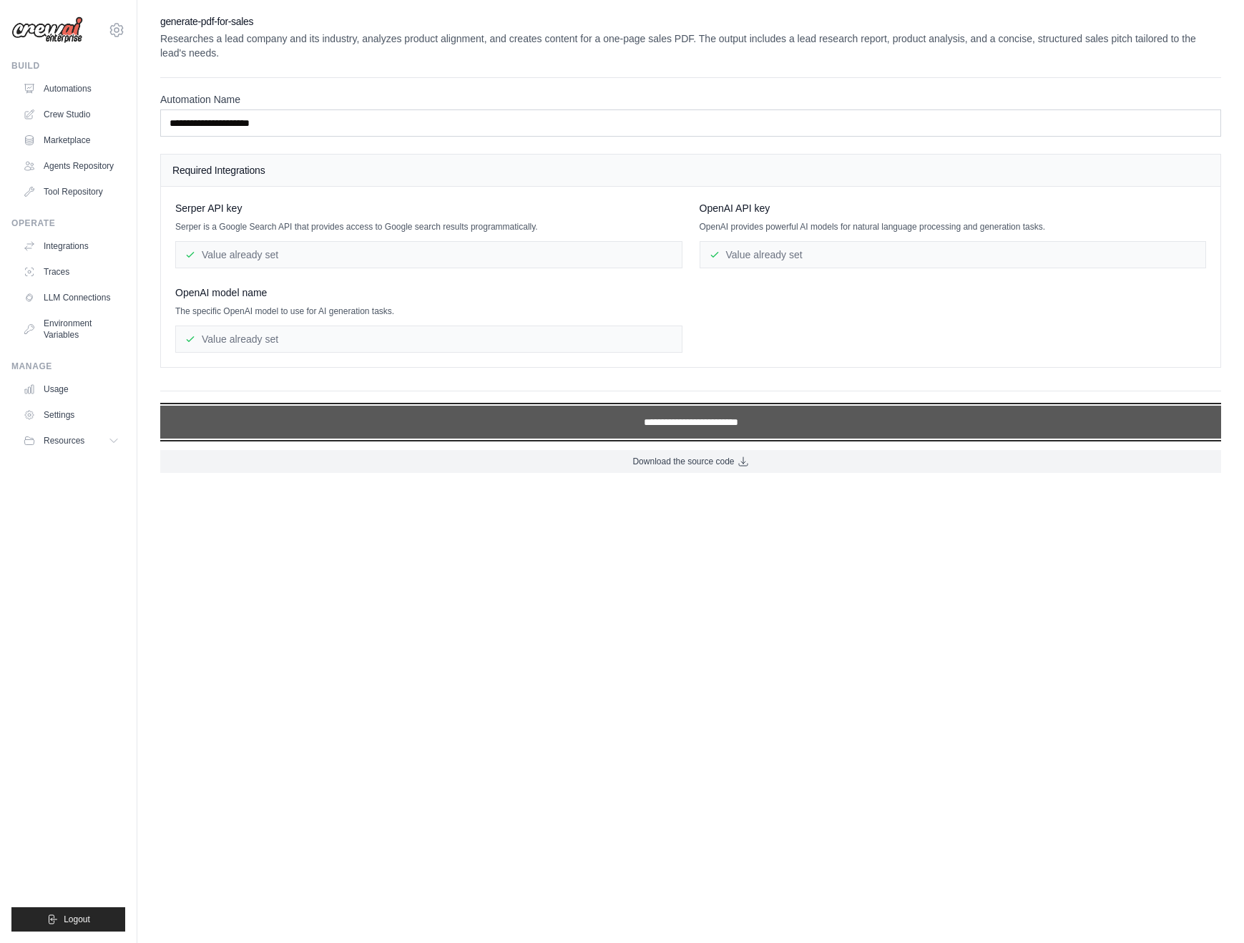
click at [522, 425] on input "**********" at bounding box center [690, 421] width 1061 height 33
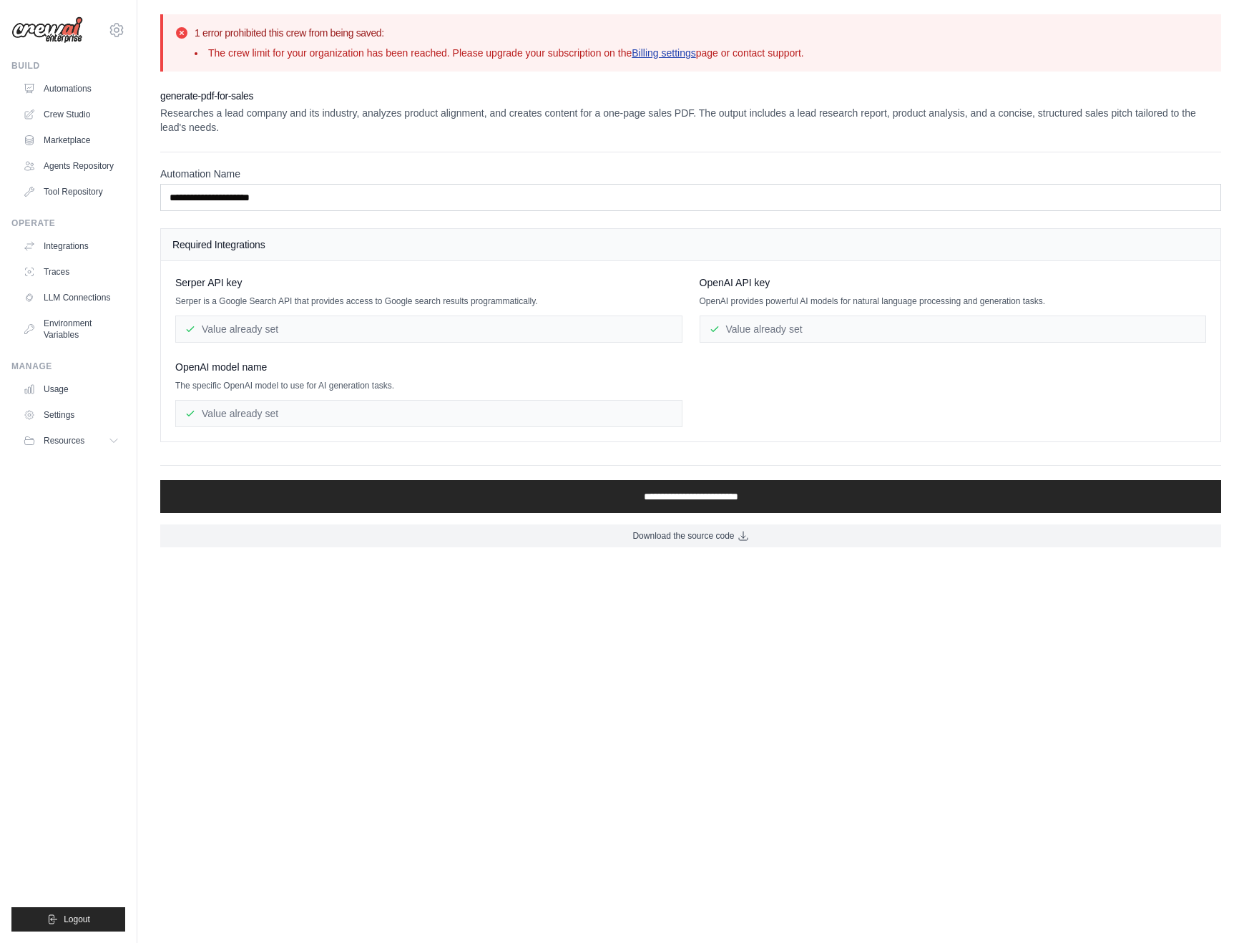
click at [674, 55] on link "Billing settings" at bounding box center [663, 52] width 64 height 11
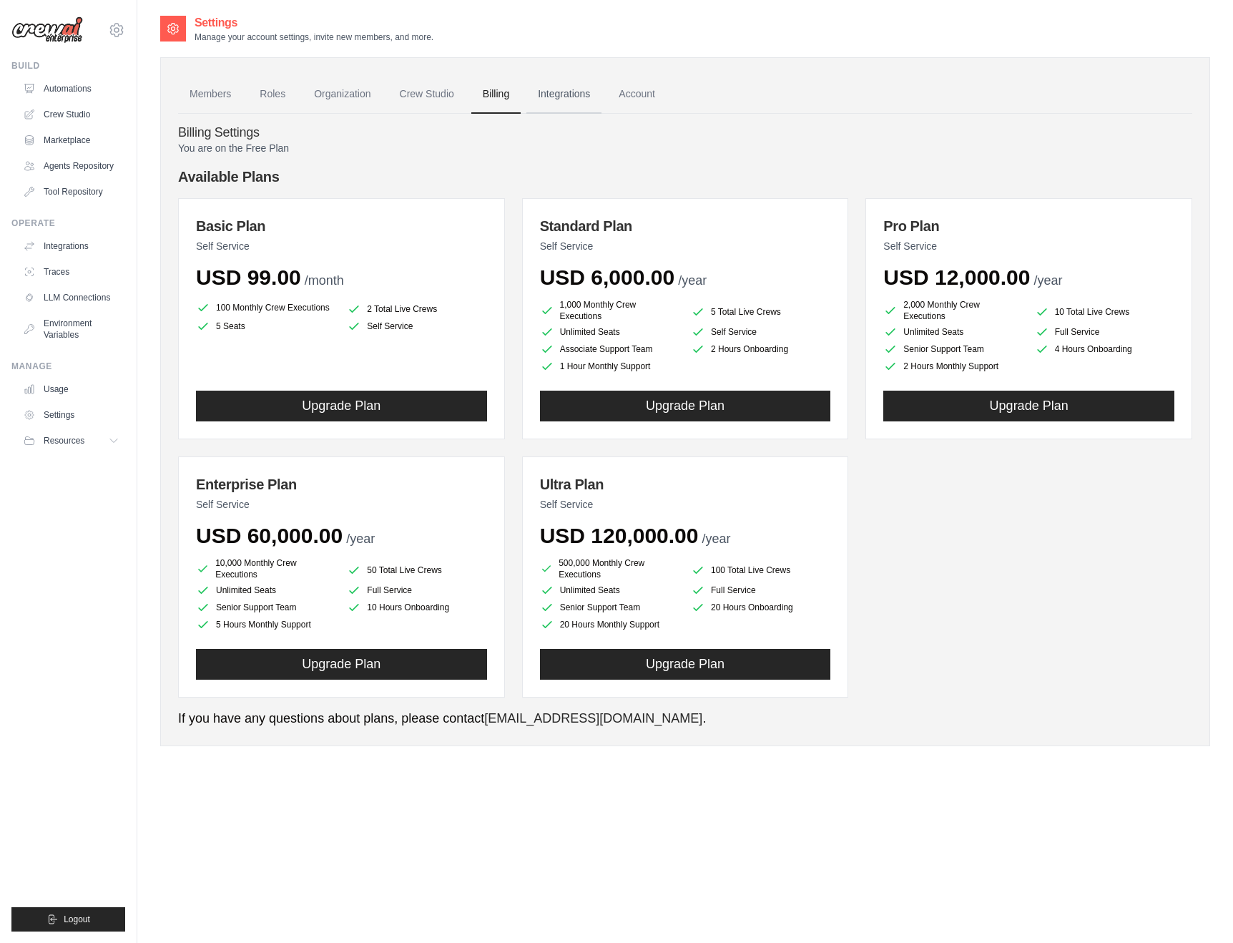
click at [563, 95] on link "Integrations" at bounding box center [563, 94] width 75 height 39
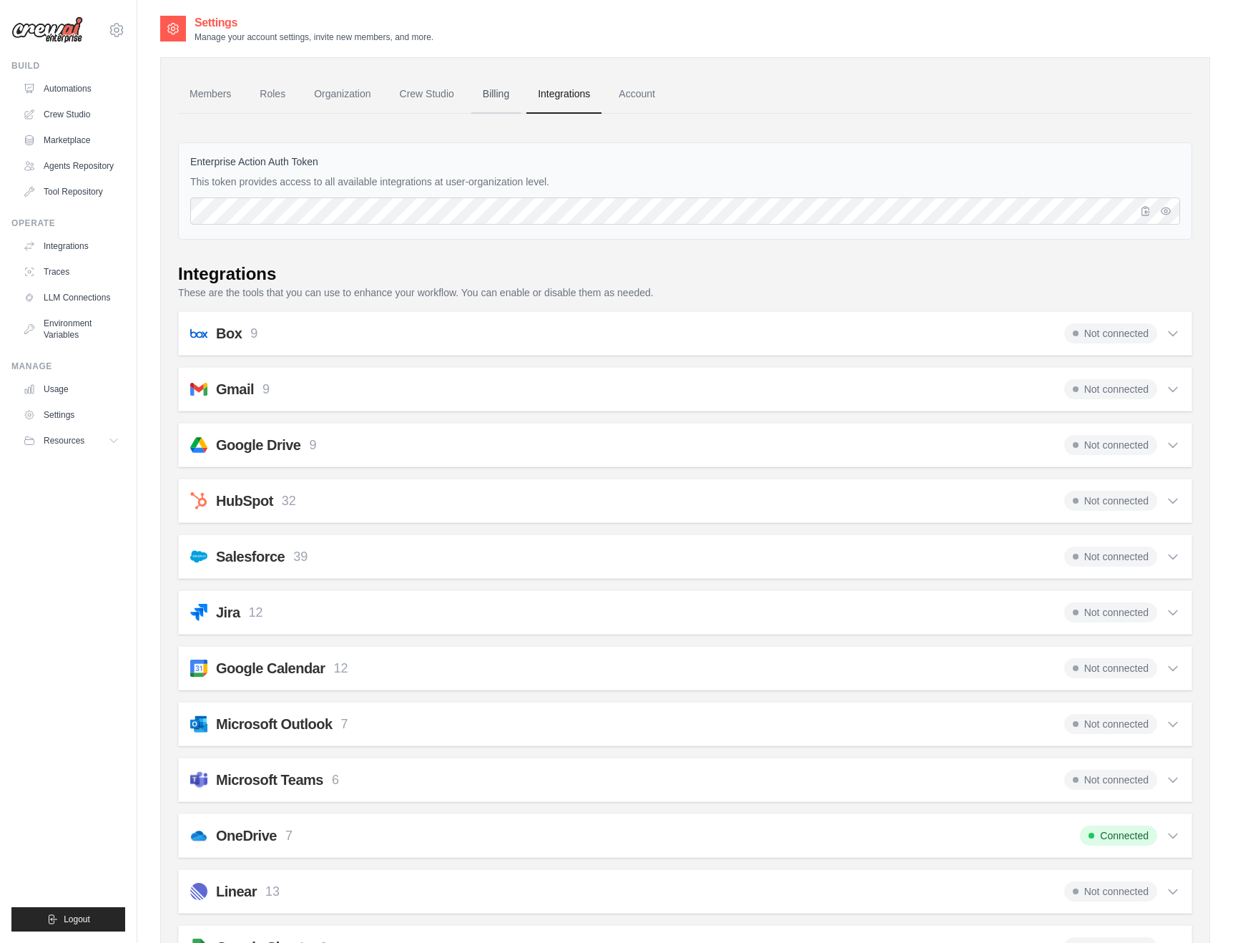
click at [501, 97] on link "Billing" at bounding box center [495, 94] width 49 height 39
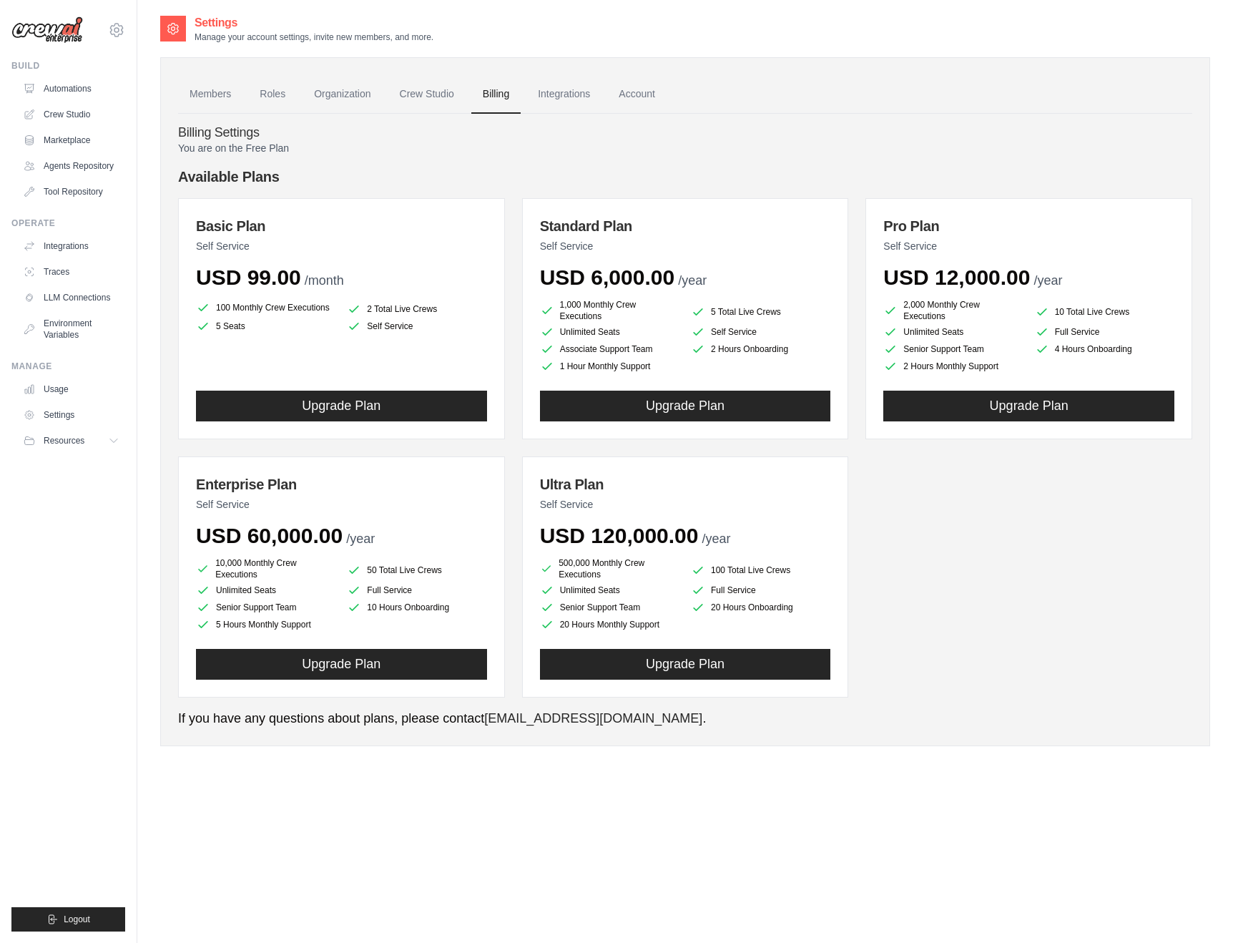
drag, startPoint x: 887, startPoint y: 222, endPoint x: 974, endPoint y: 370, distance: 171.8
click at [974, 370] on div "Pro Plan Self Service USD 12,000.00 /year 2,000 Monthly Crew Executions 10 Tota…" at bounding box center [1028, 318] width 327 height 241
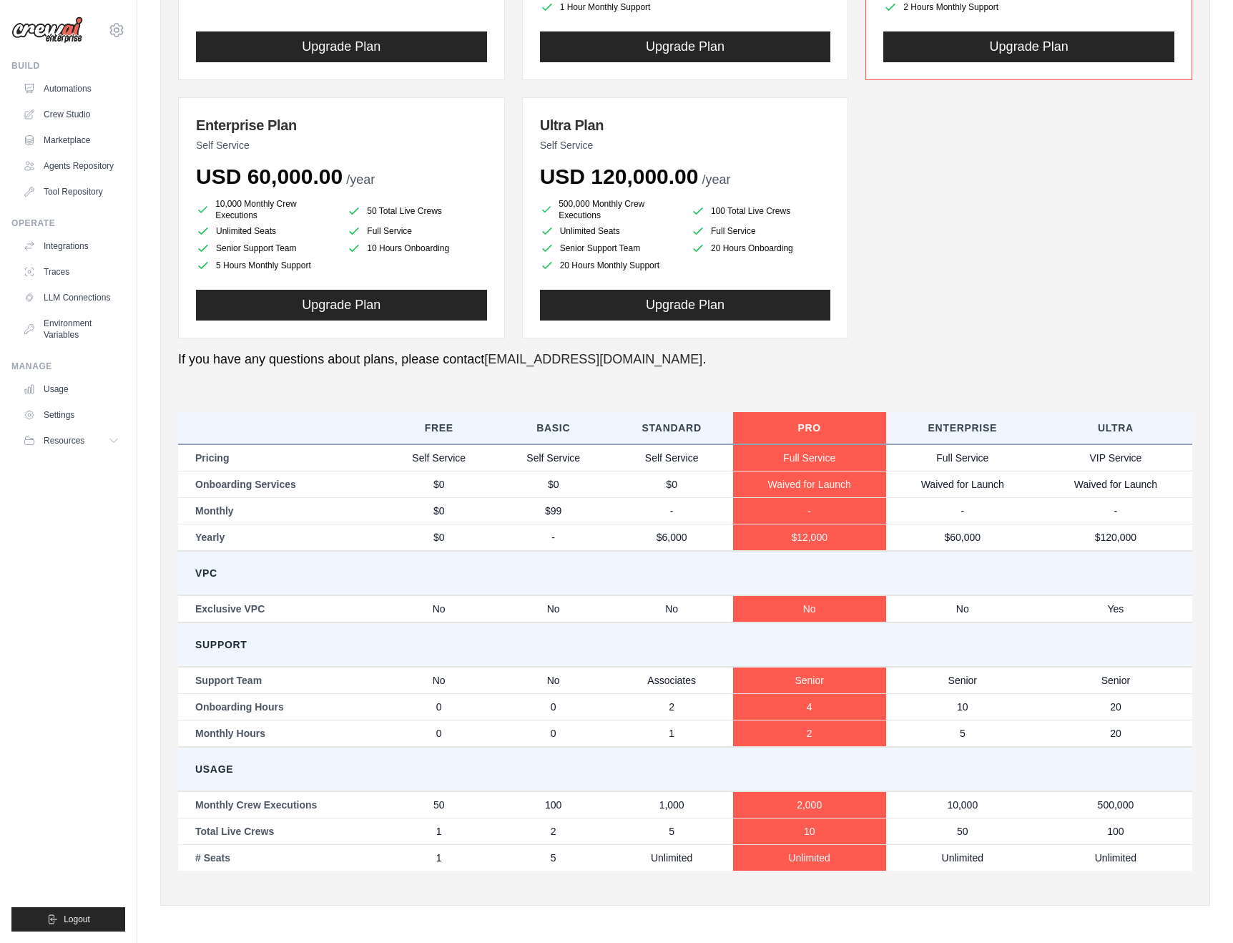
click at [999, 304] on div "Basic Plan Self Service USD 99.00 /month 100 Monthly Crew Executions 2 Total Li…" at bounding box center [685, 88] width 1014 height 499
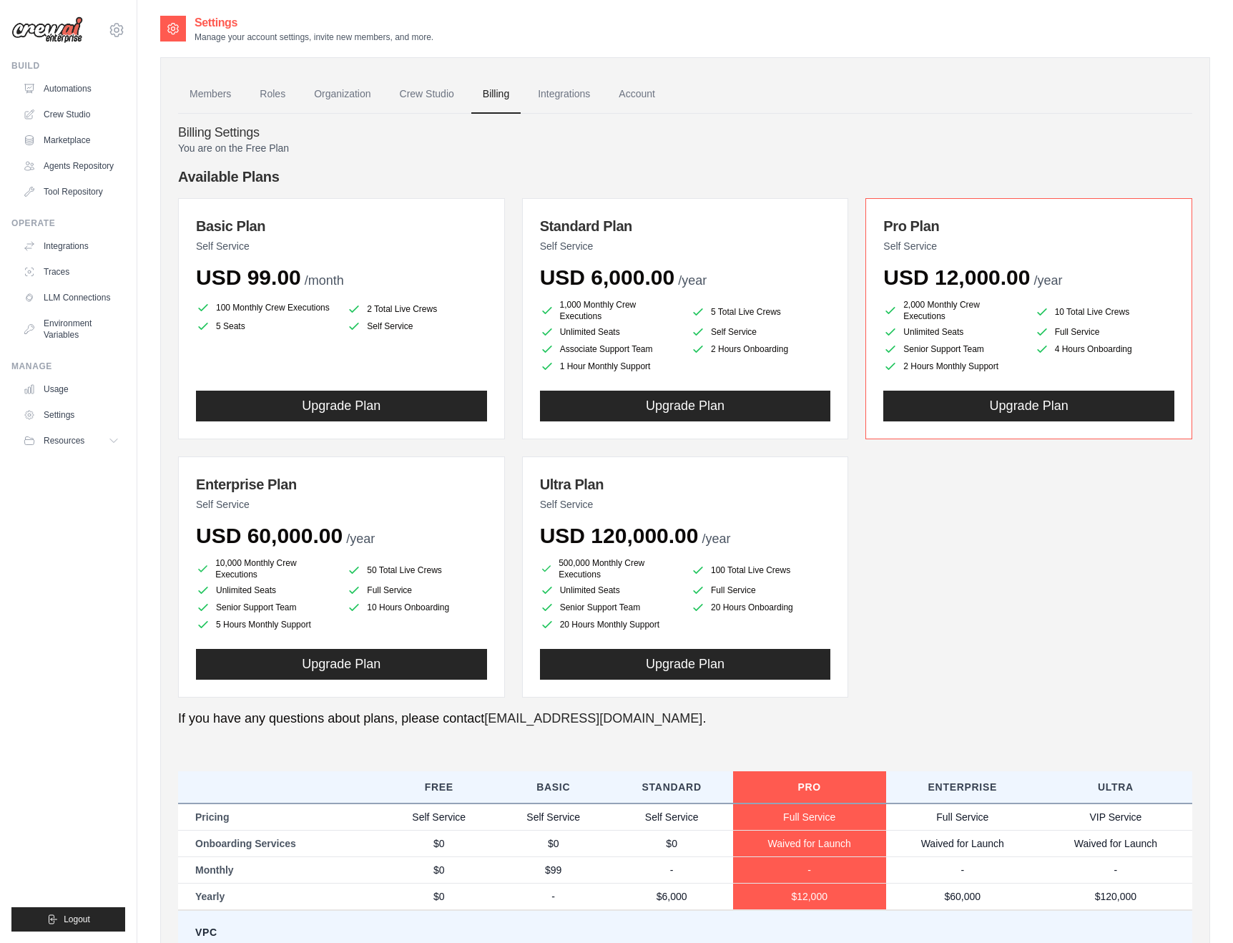
click at [311, 543] on span "USD 60,000.00" at bounding box center [269, 535] width 147 height 24
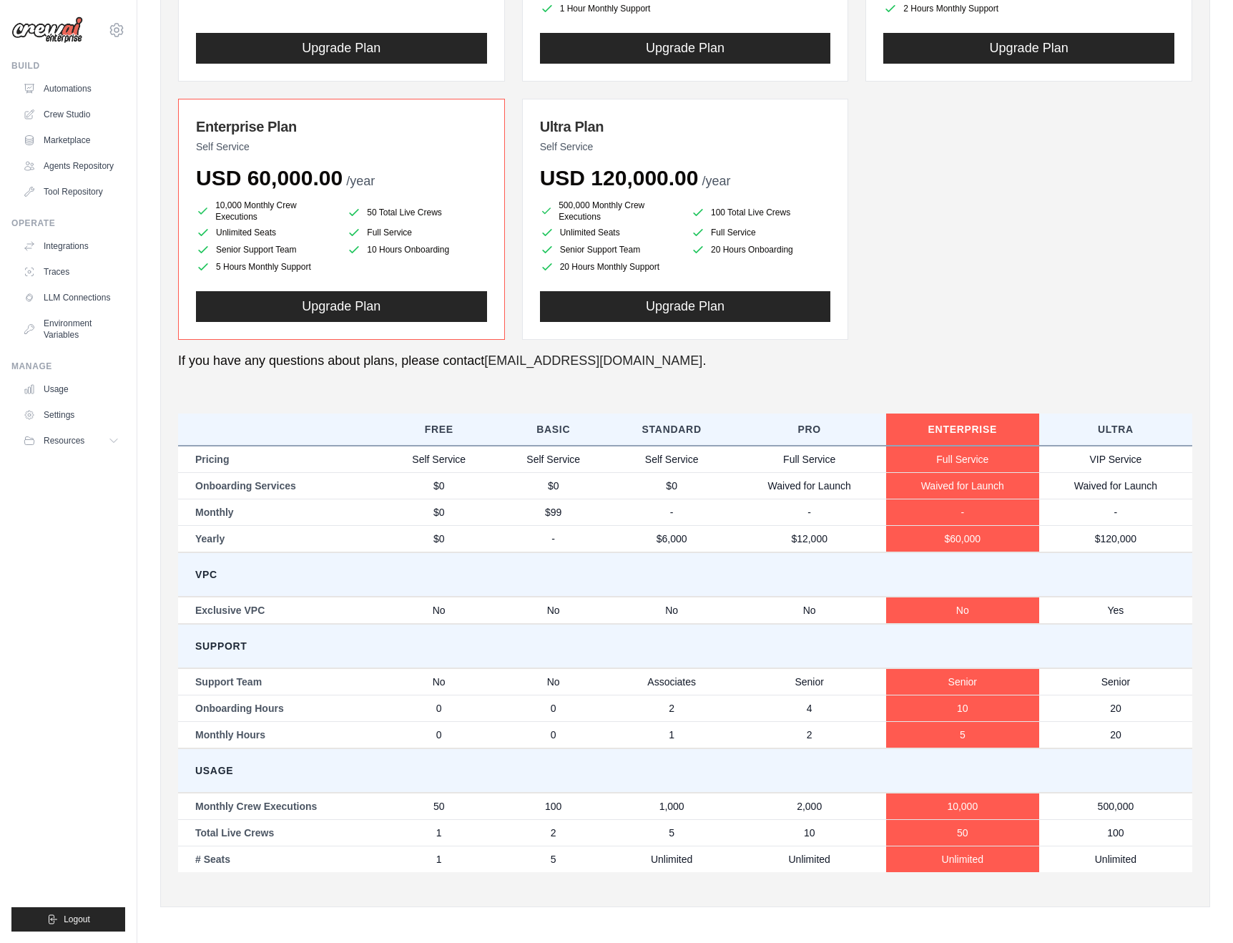
scroll to position [359, 0]
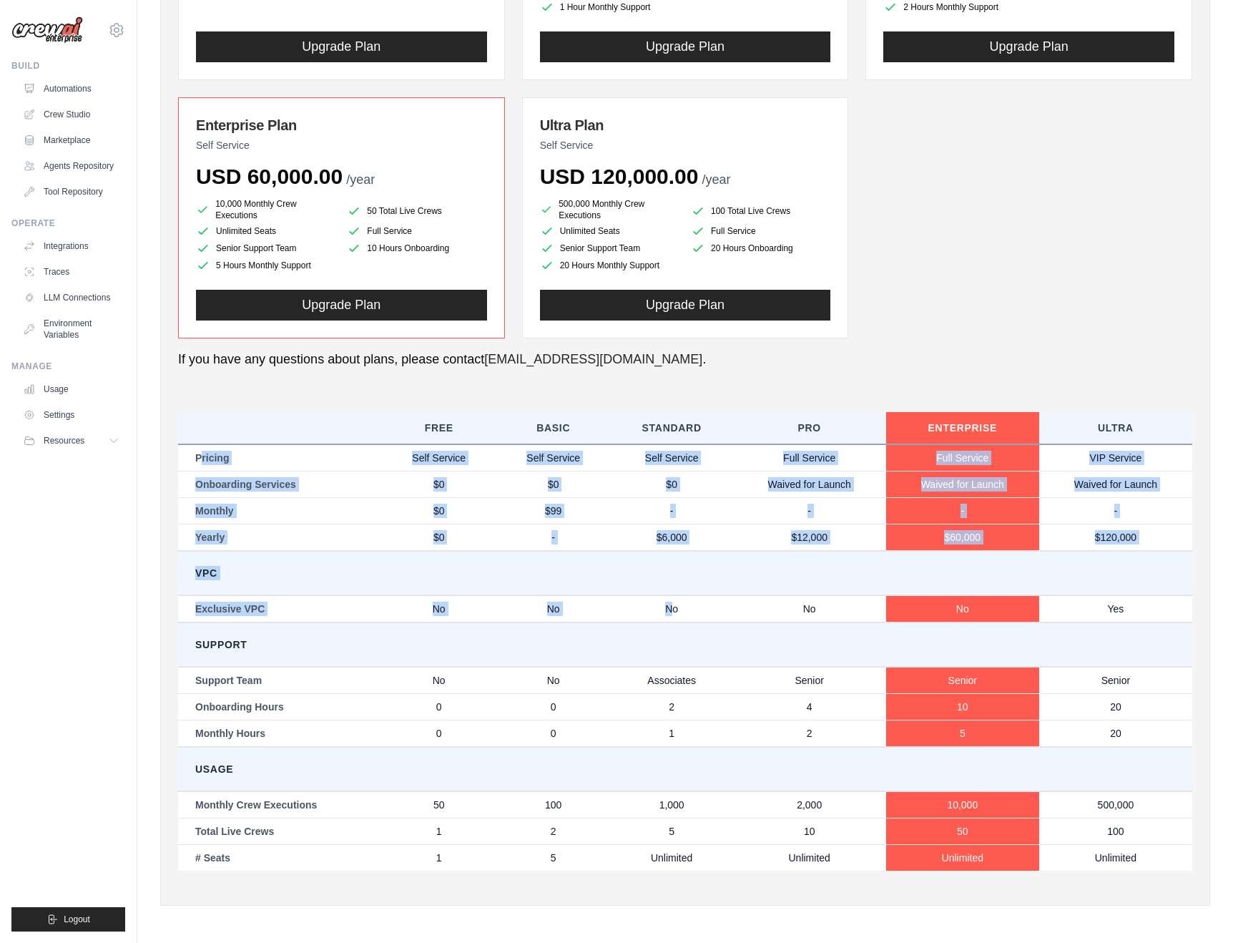
drag, startPoint x: 200, startPoint y: 458, endPoint x: 674, endPoint y: 607, distance: 497.1
click at [674, 607] on tbody "Pricing Self Service Self Service Self Service Full Service Full Service VIP Se…" at bounding box center [685, 657] width 1014 height 426
click at [674, 607] on td "No" at bounding box center [672, 608] width 122 height 27
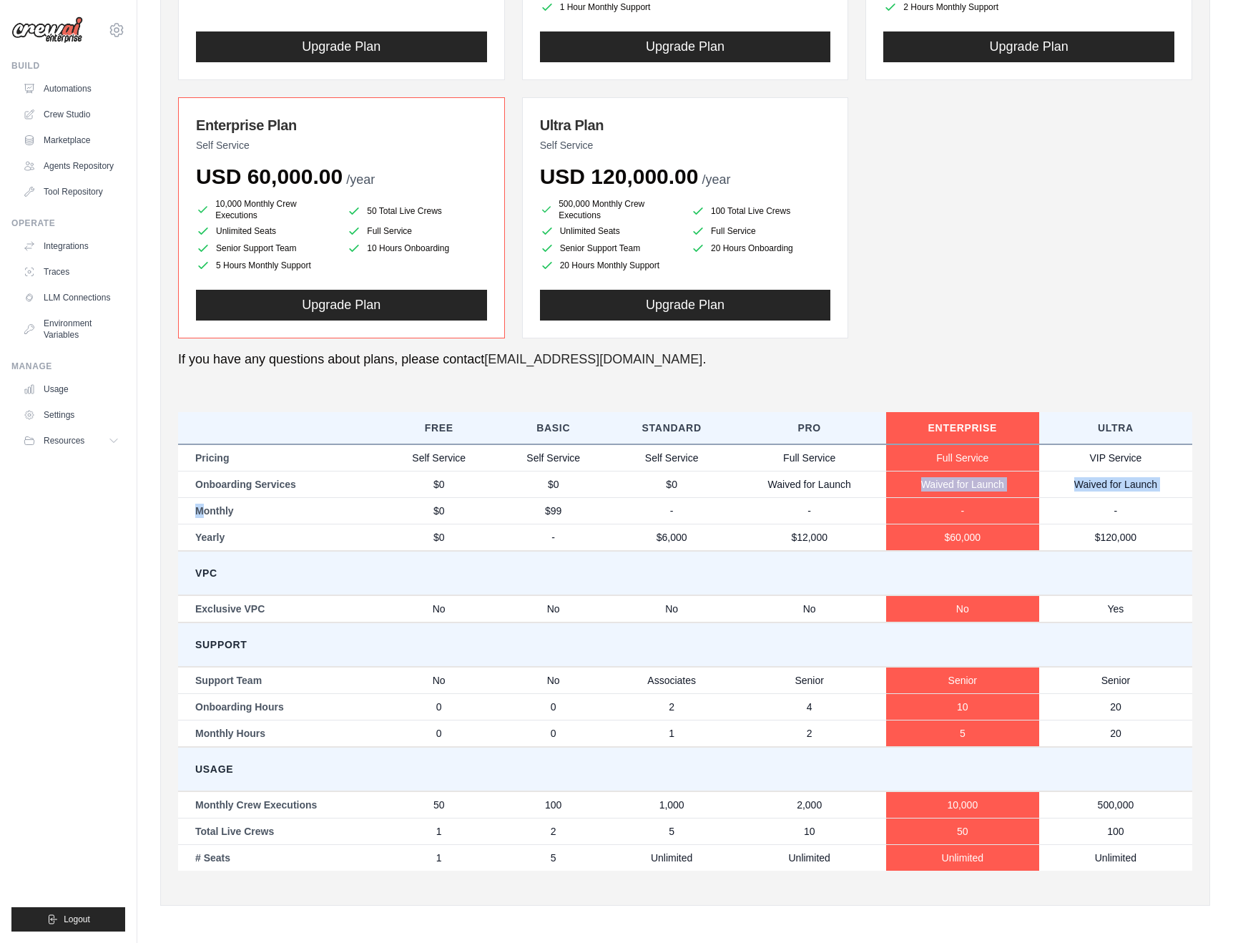
drag, startPoint x: 200, startPoint y: 507, endPoint x: 779, endPoint y: 497, distance: 579.3
click at [782, 496] on tbody "Pricing Self Service Self Service Self Service Full Service Full Service VIP Se…" at bounding box center [685, 657] width 1014 height 426
click at [769, 500] on td "-" at bounding box center [809, 510] width 153 height 26
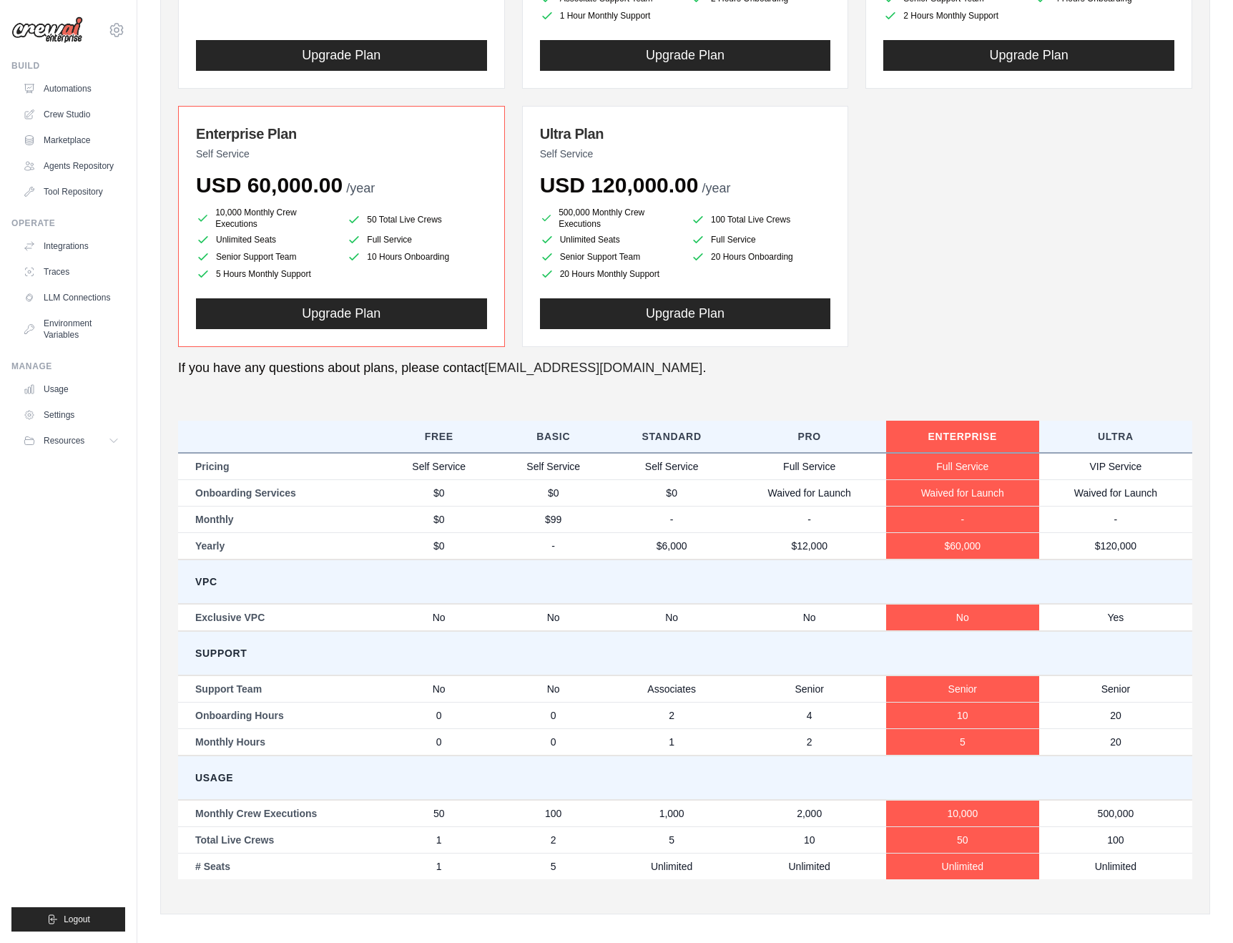
scroll to position [0, 0]
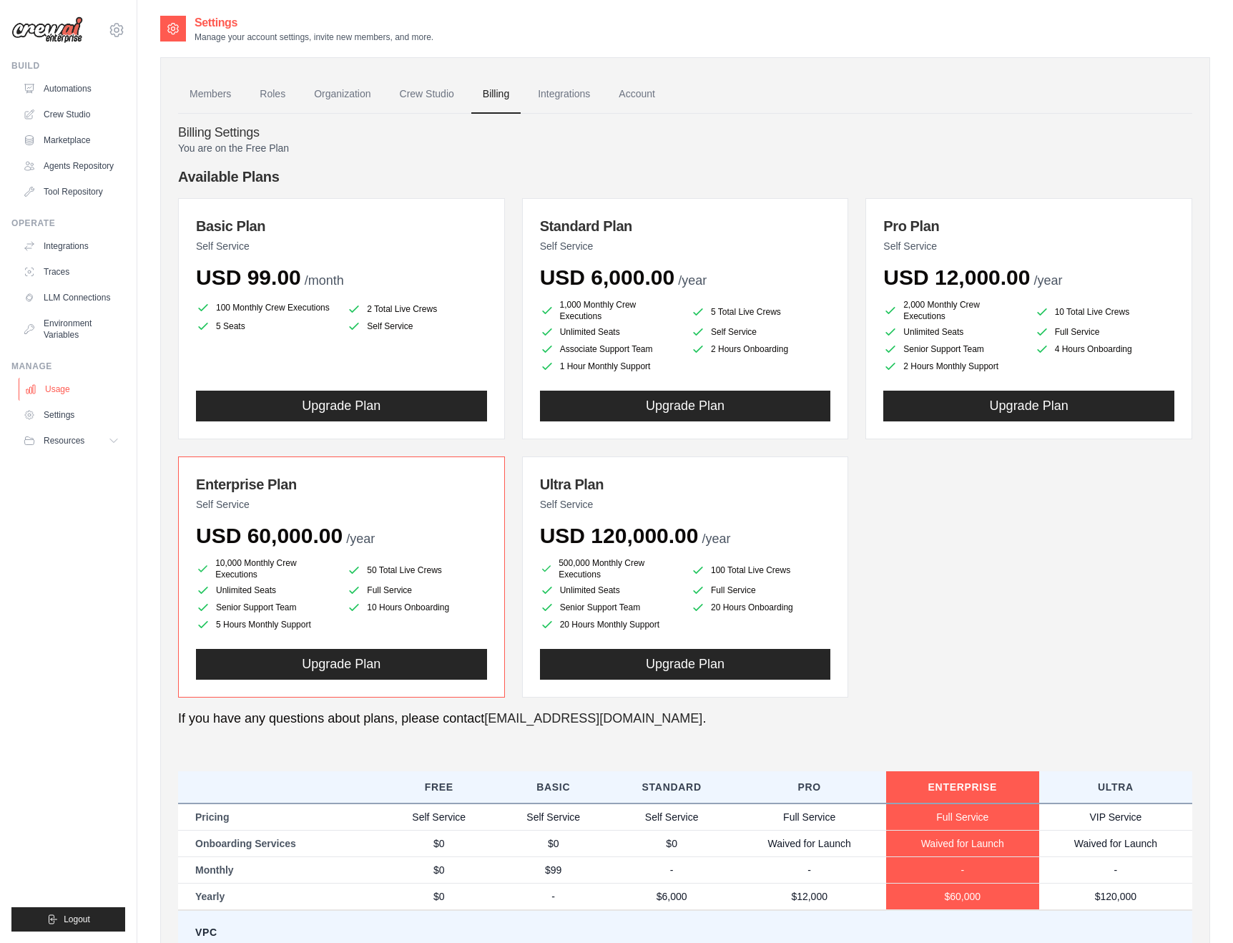
click at [51, 385] on link "Usage" at bounding box center [73, 389] width 108 height 23
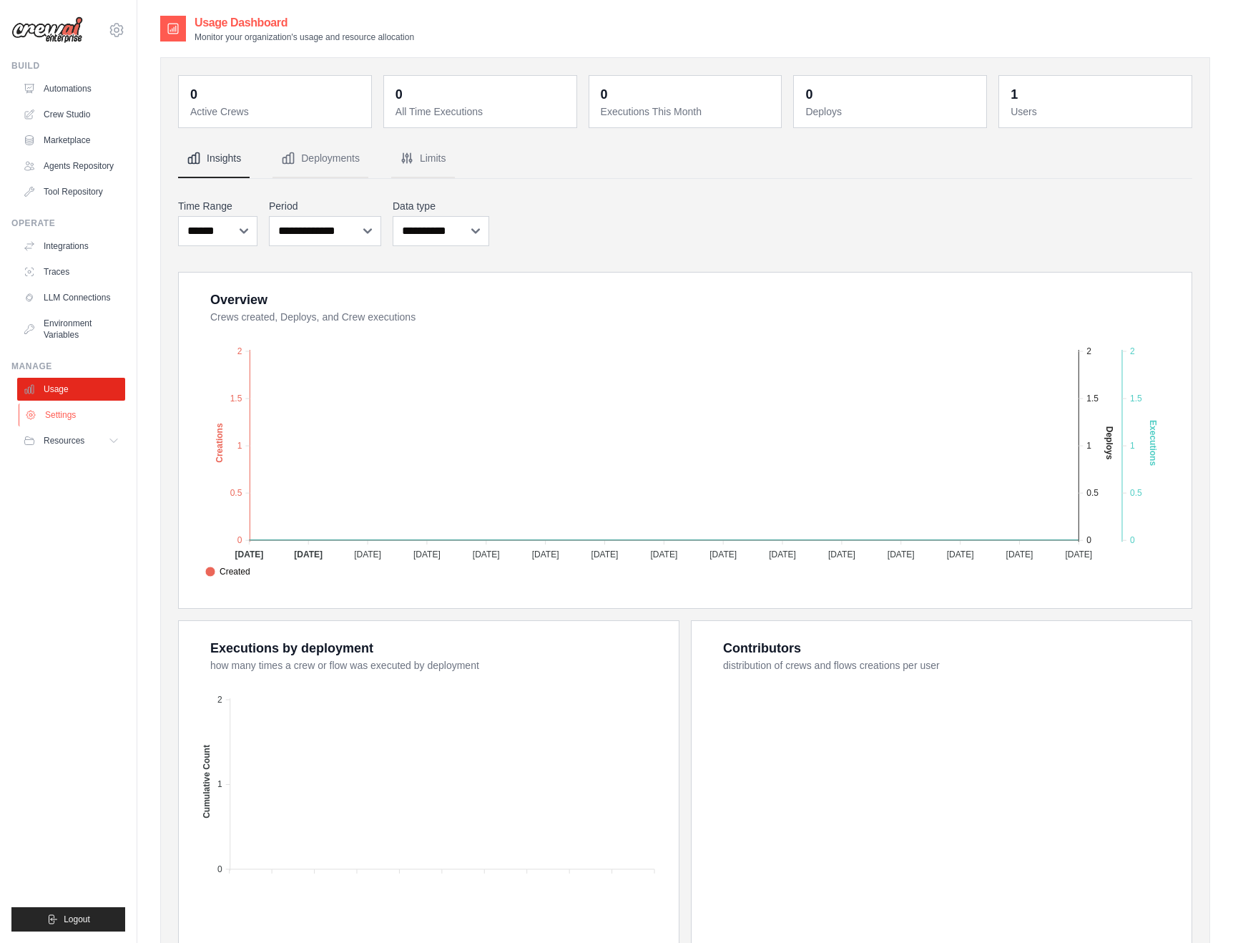
click at [54, 419] on link "Settings" at bounding box center [73, 414] width 108 height 23
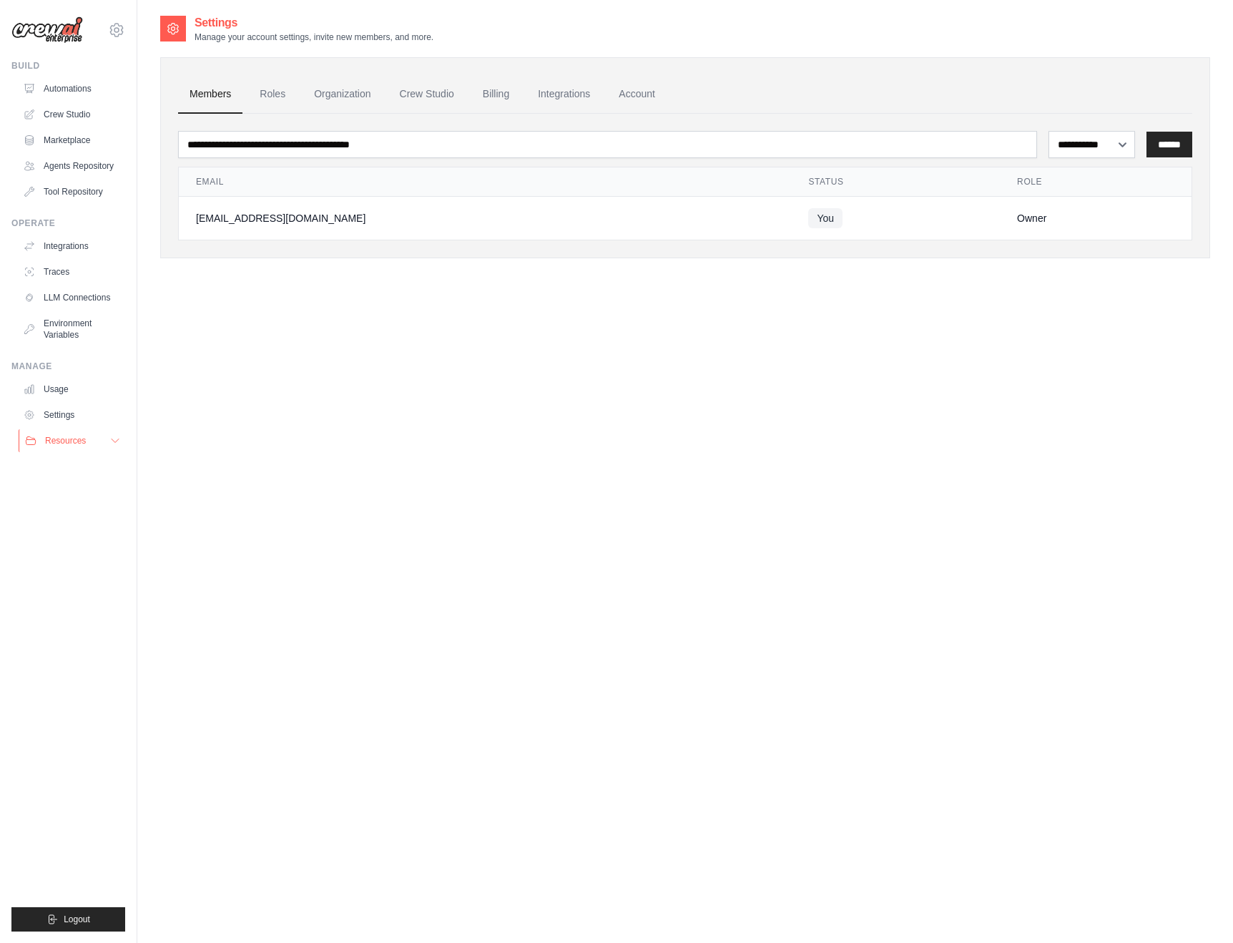
click at [69, 446] on span "Resources" at bounding box center [65, 440] width 41 height 11
click at [67, 460] on span "Documentation" at bounding box center [80, 464] width 58 height 11
